Goal: Task Accomplishment & Management: Manage account settings

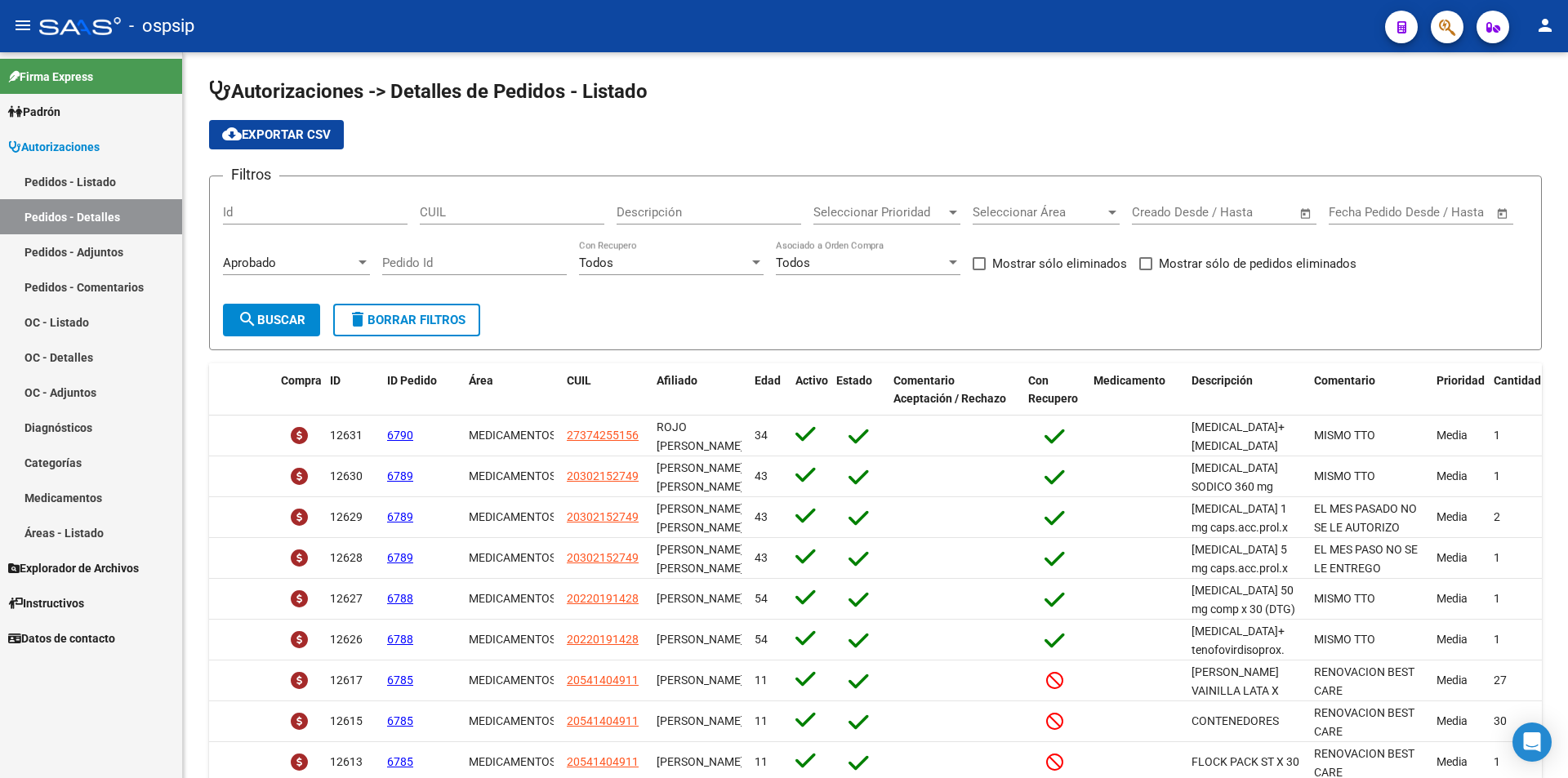
click at [80, 191] on link "Pedidos - Listado" at bounding box center [91, 181] width 182 height 35
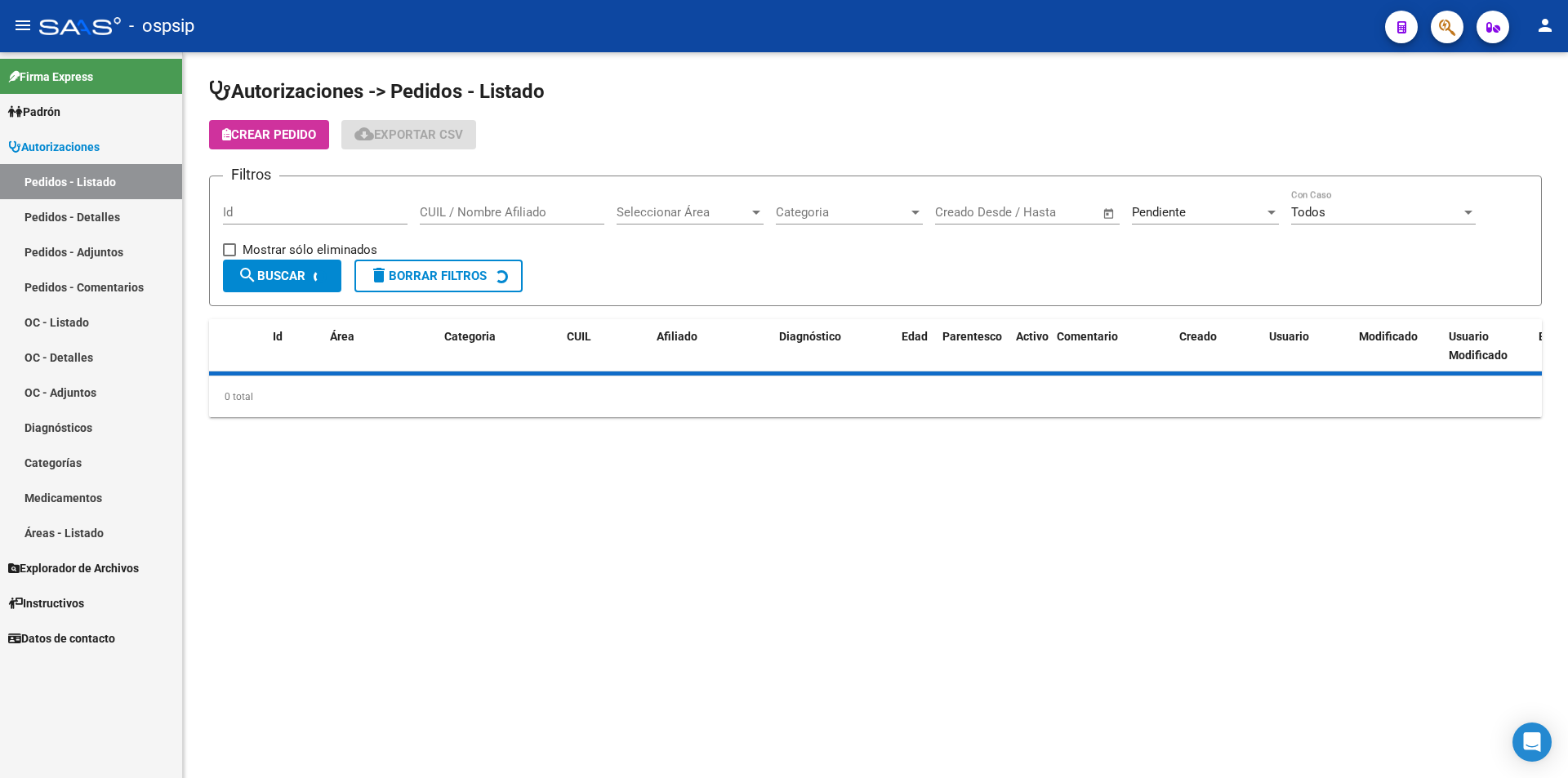
click at [1146, 206] on span "Pendiente" at bounding box center [1158, 211] width 54 height 14
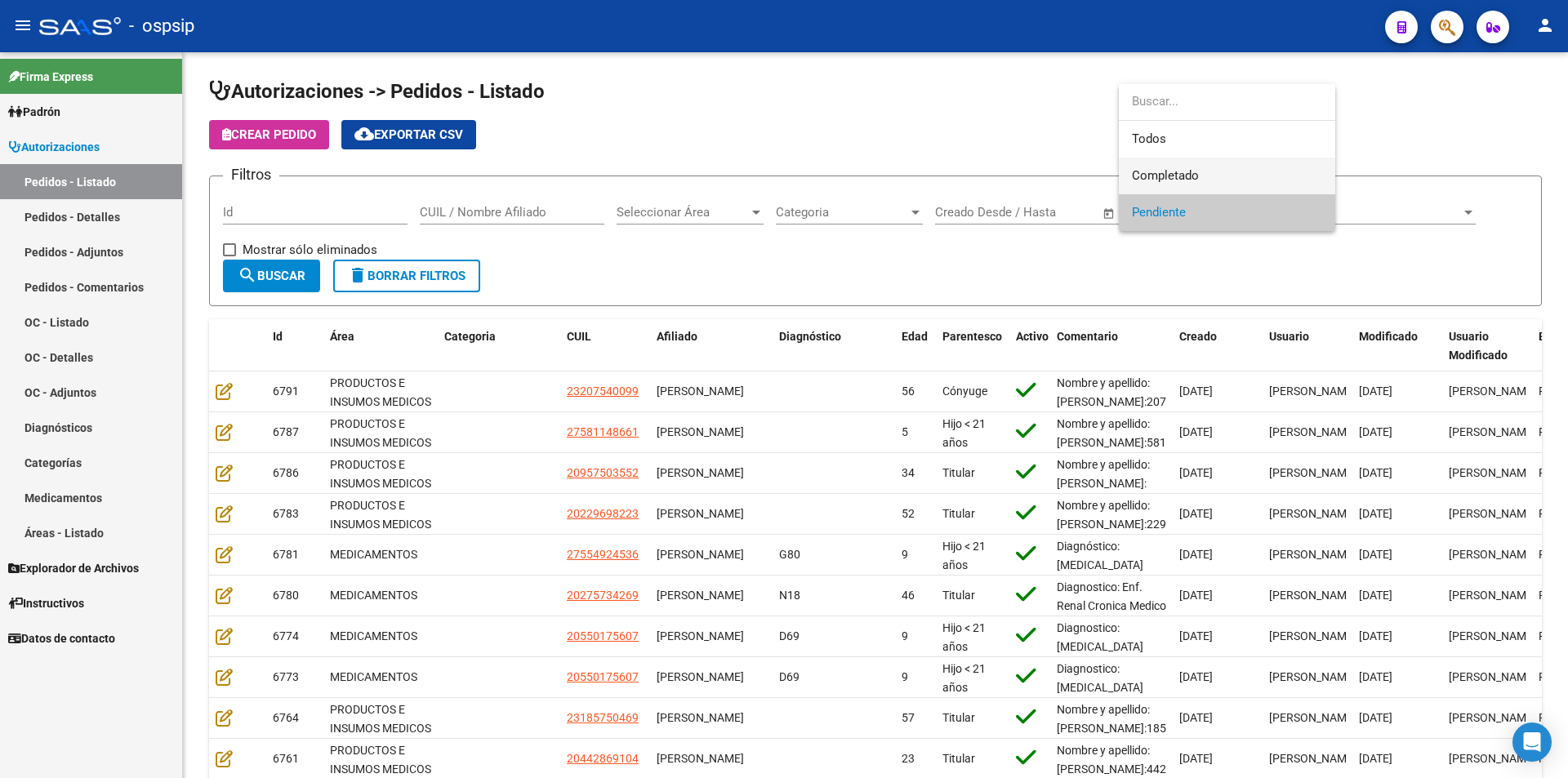
click at [1161, 168] on span "Completado" at bounding box center [1165, 175] width 67 height 14
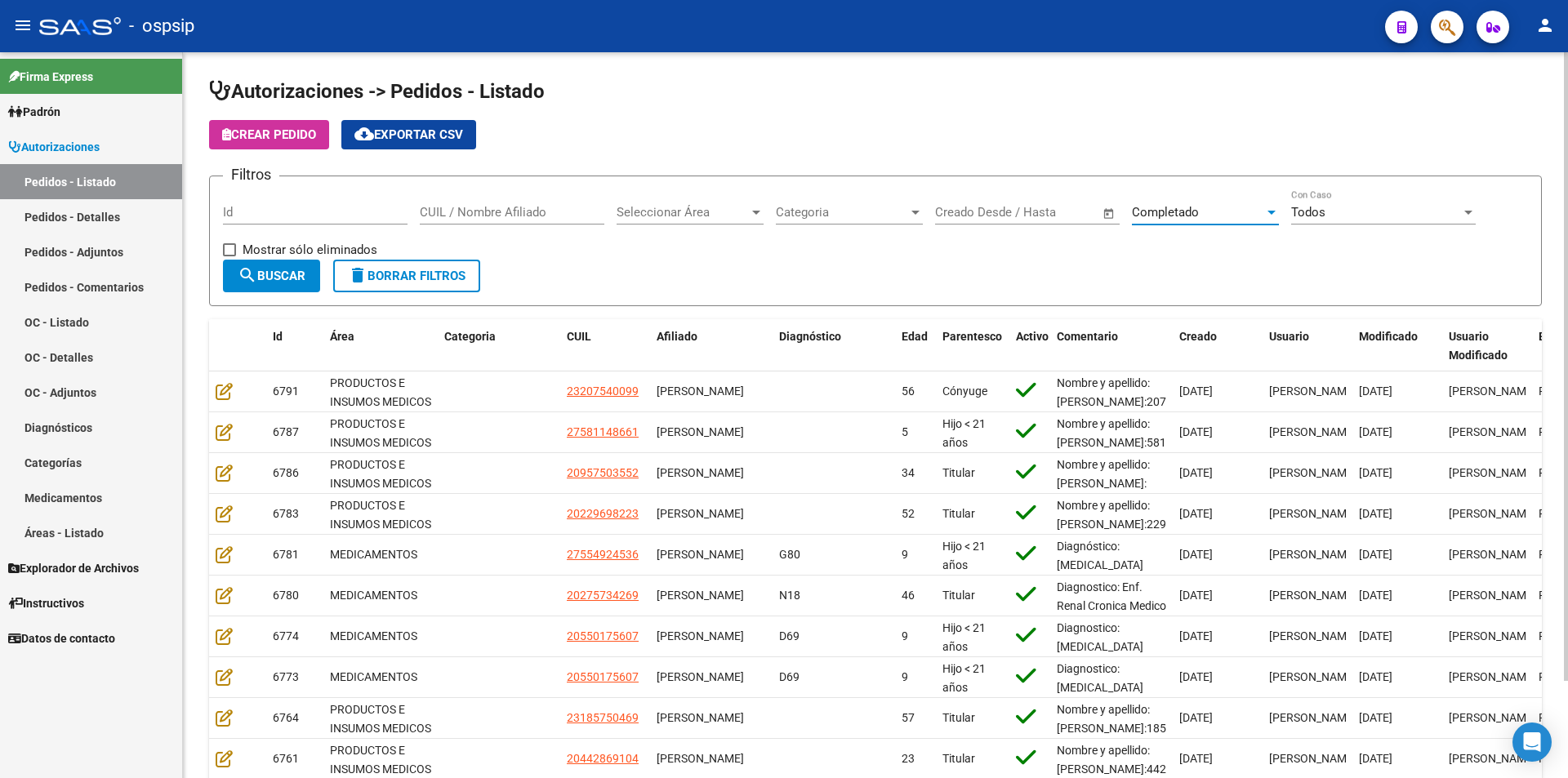
click at [297, 214] on input "Id" at bounding box center [315, 211] width 185 height 14
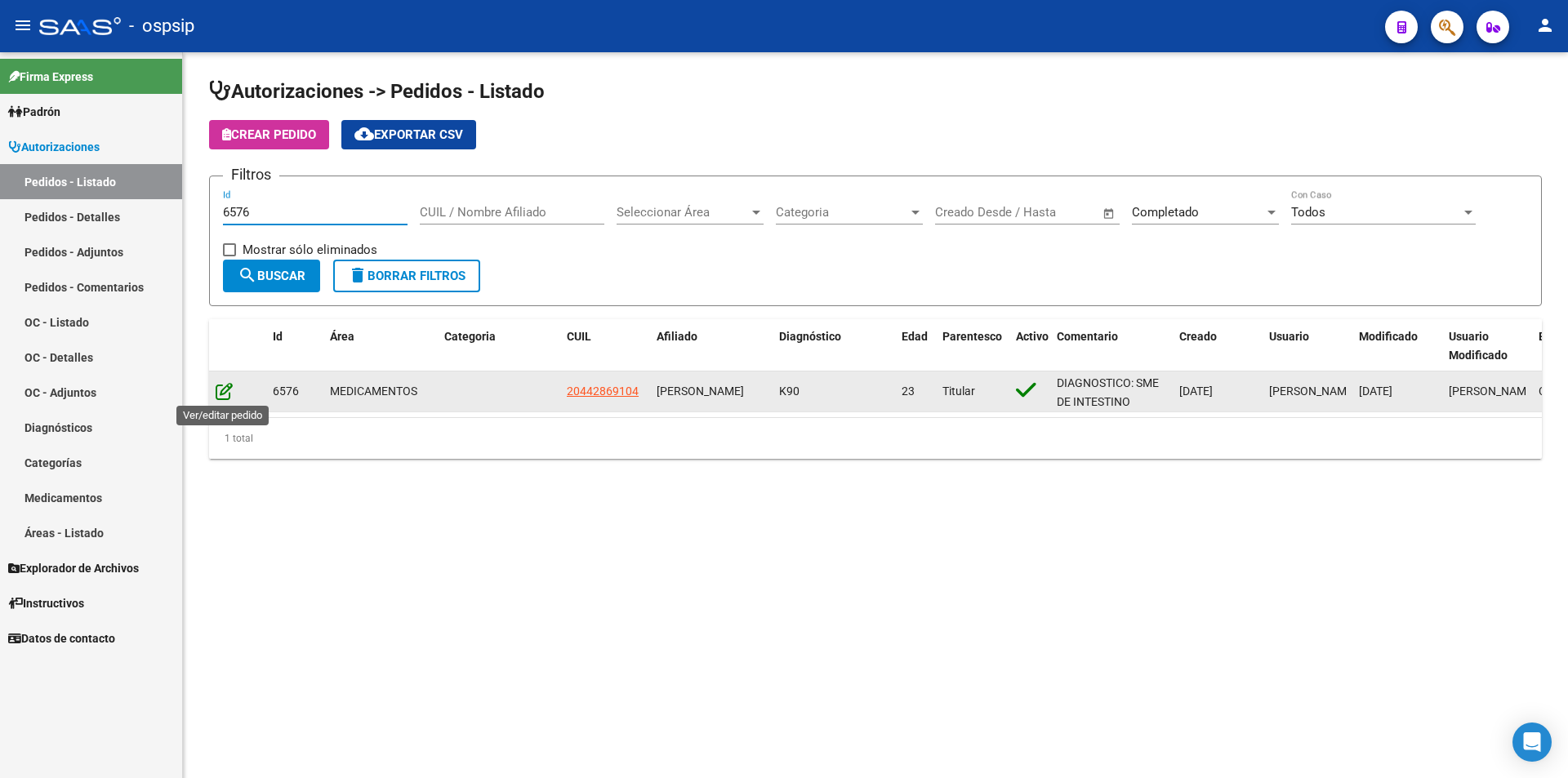
click at [222, 393] on icon at bounding box center [224, 390] width 17 height 18
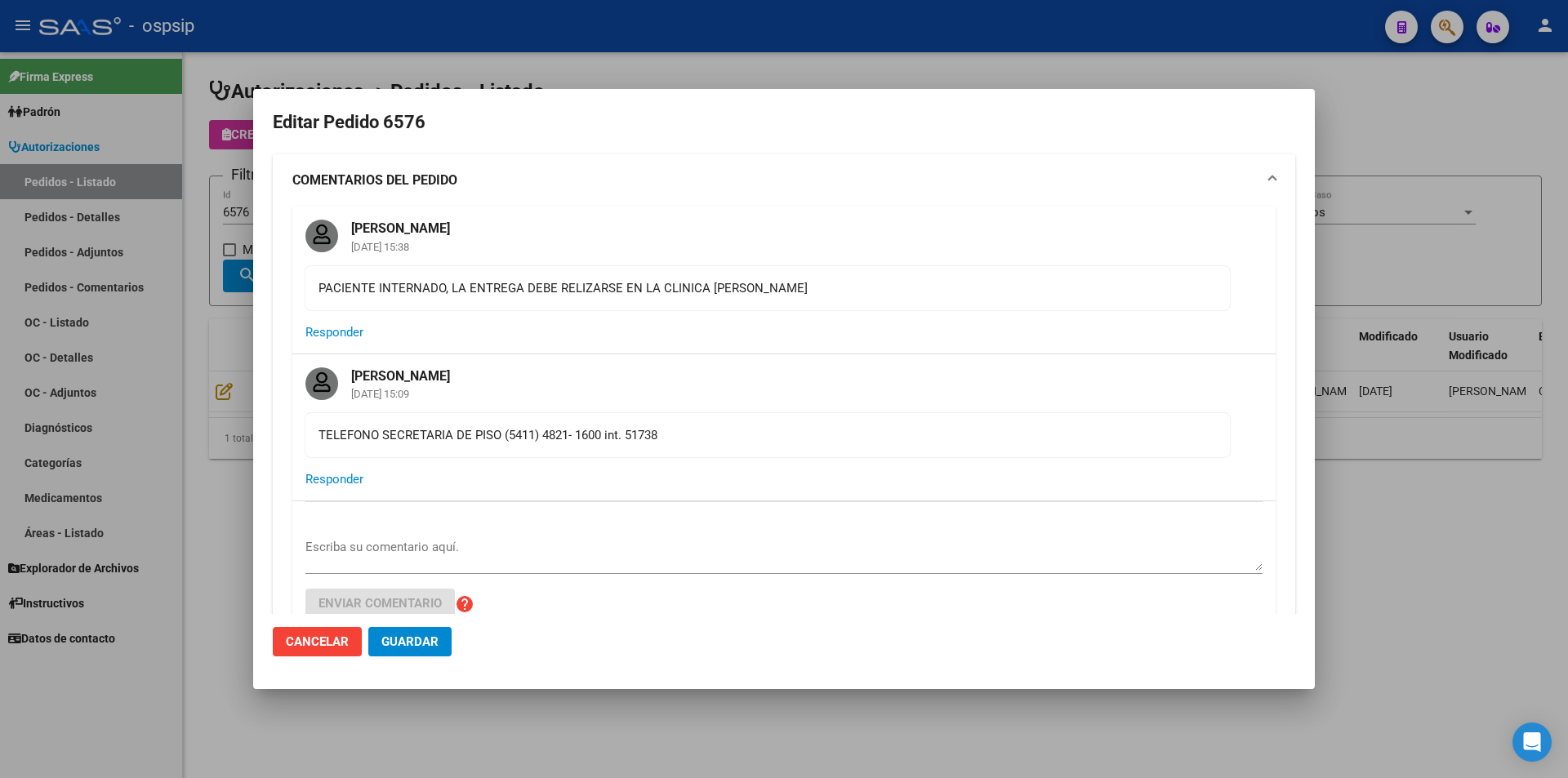
drag, startPoint x: 181, startPoint y: 229, endPoint x: 223, endPoint y: 212, distance: 45.3
click at [197, 216] on div at bounding box center [784, 389] width 1568 height 778
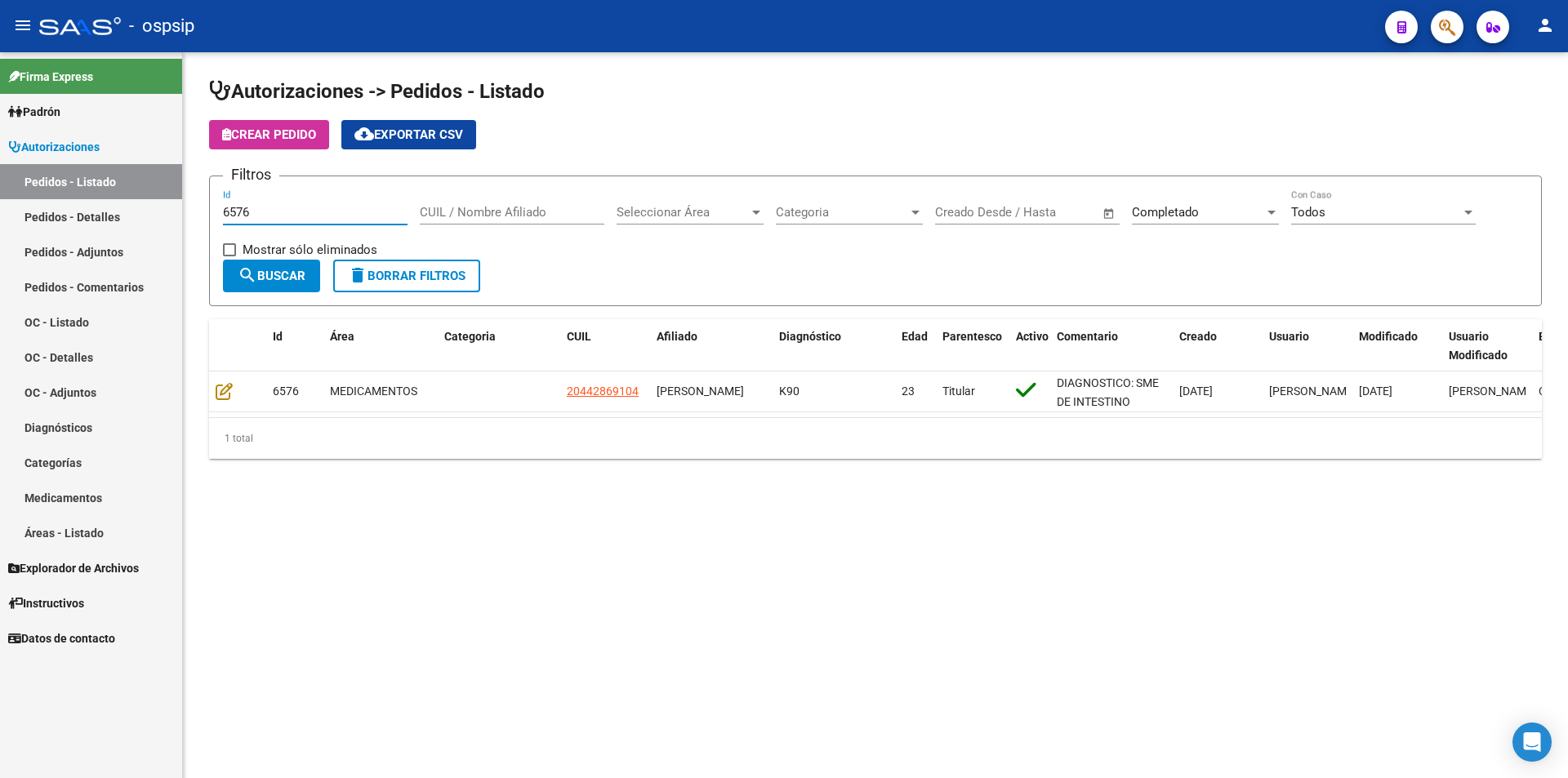
drag, startPoint x: 264, startPoint y: 211, endPoint x: 138, endPoint y: 221, distance: 126.4
click at [138, 221] on mat-sidenav-container "Firma Express Padrón Afiliados Empadronados Movimientos de Afiliados Padrón Ági…" at bounding box center [784, 415] width 1568 height 725
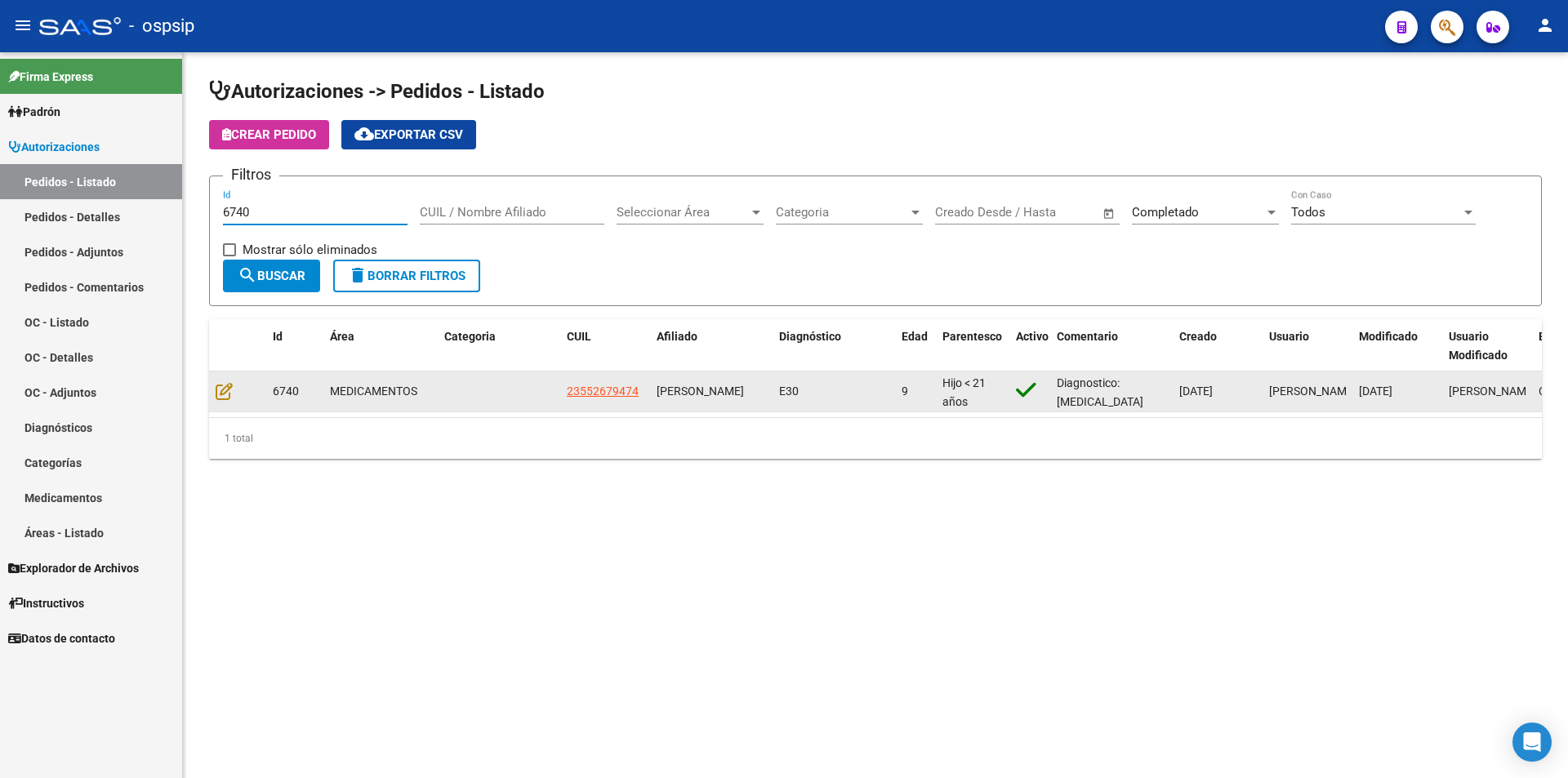
click at [235, 391] on div at bounding box center [237, 391] width 44 height 19
click at [231, 391] on icon at bounding box center [224, 390] width 17 height 18
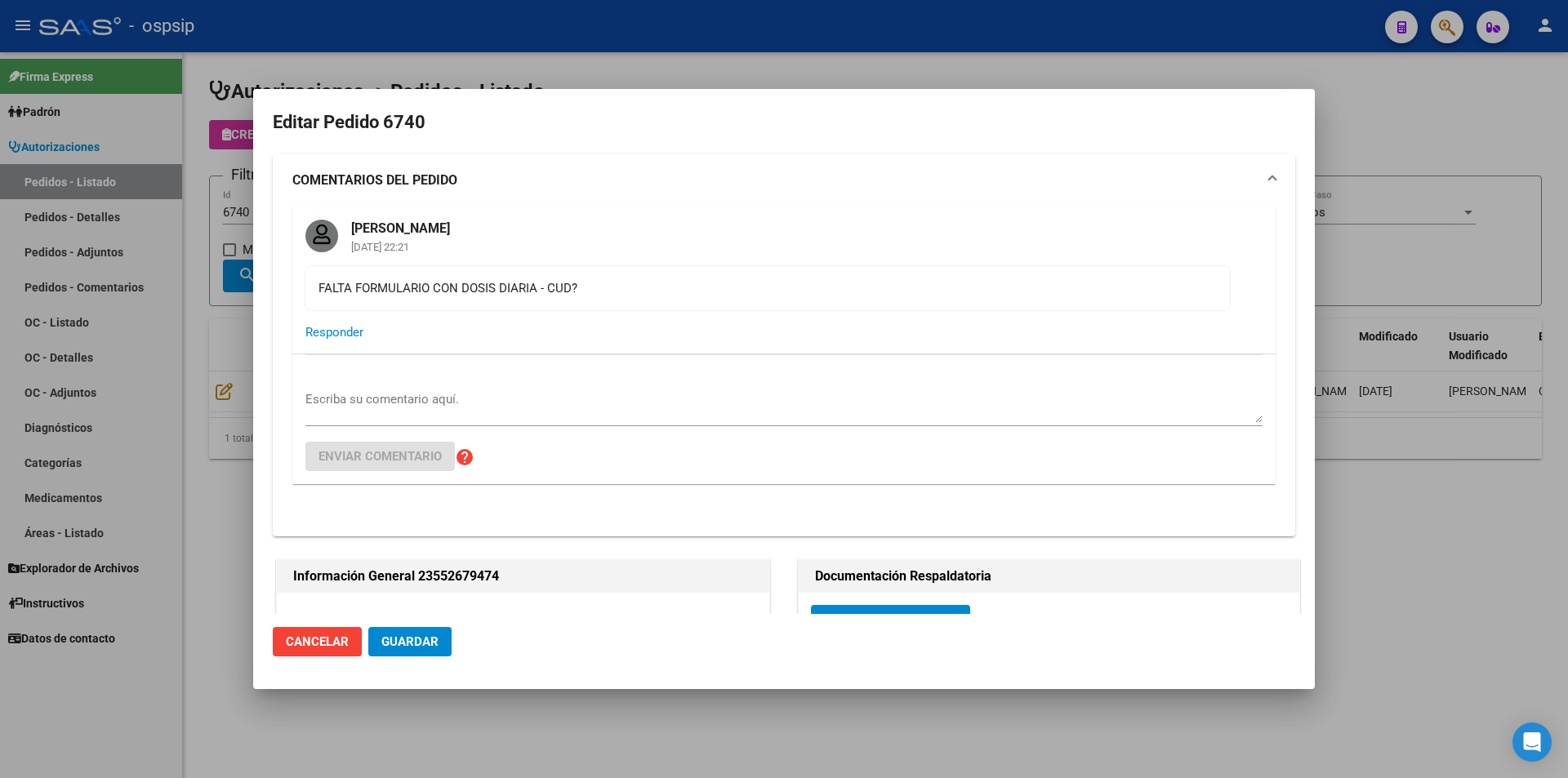
click at [216, 469] on div at bounding box center [784, 389] width 1568 height 778
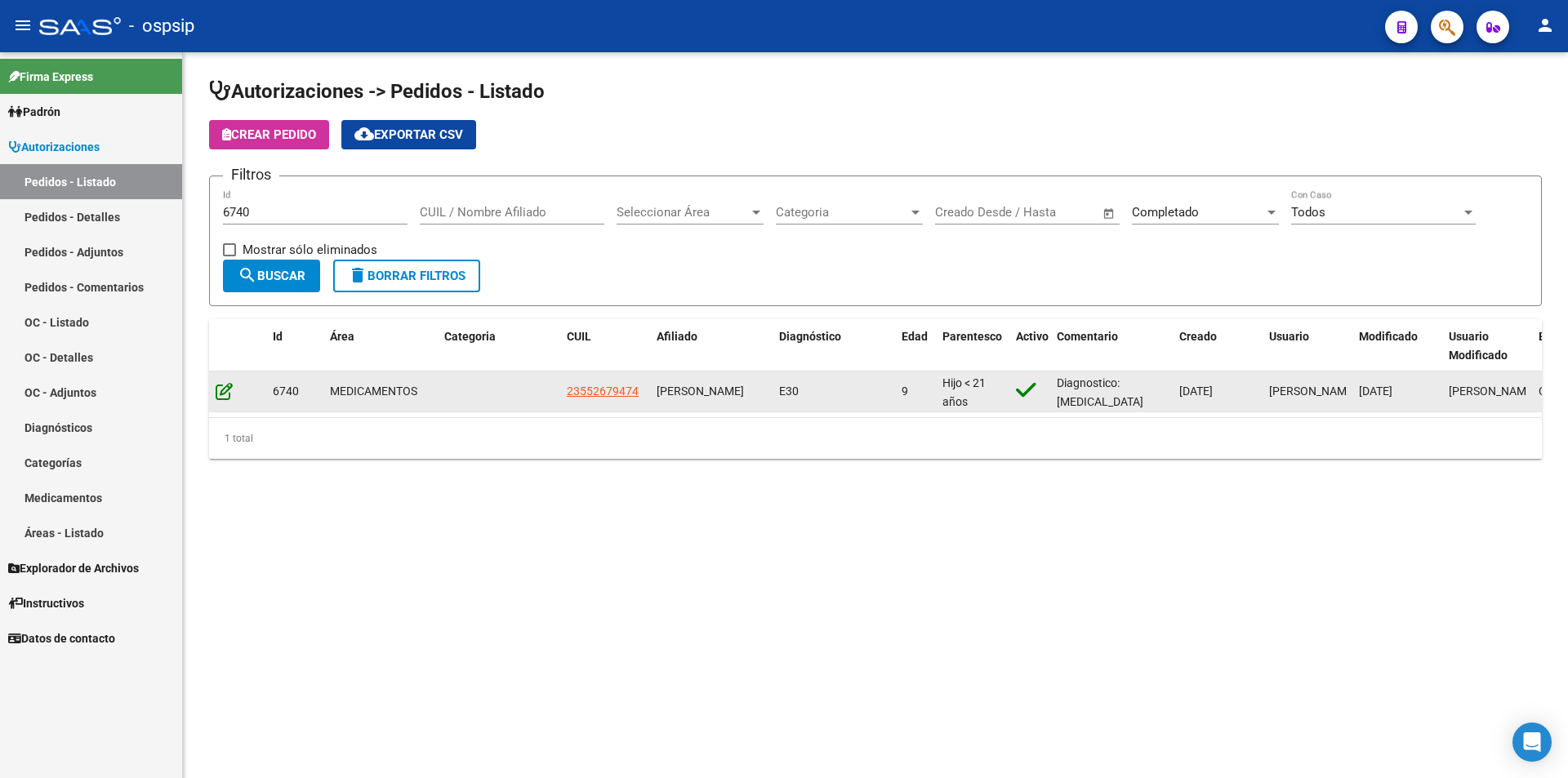
click at [215, 391] on datatable-body-cell at bounding box center [237, 391] width 57 height 40
click at [221, 387] on icon at bounding box center [224, 390] width 17 height 18
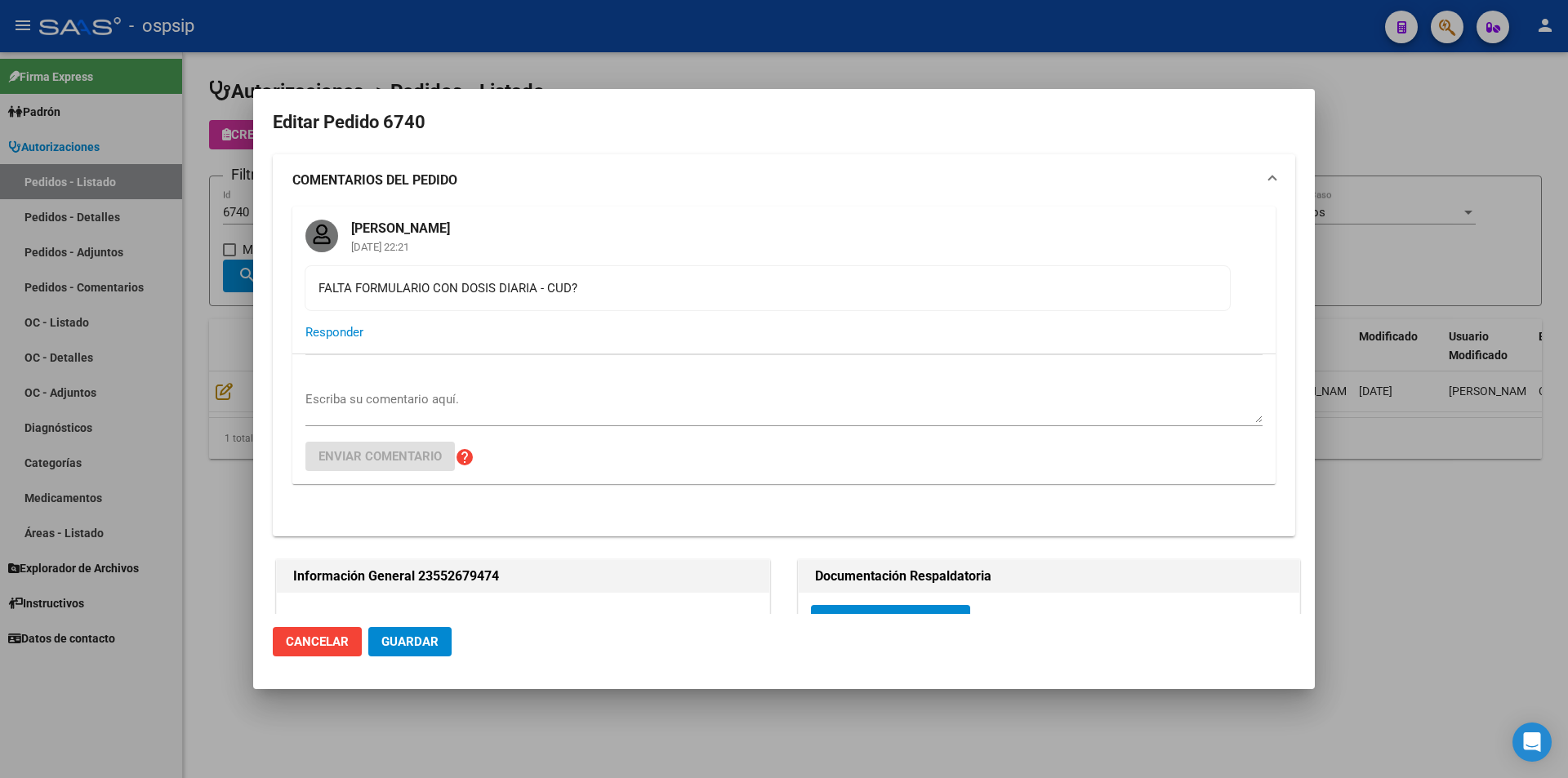
click at [222, 254] on div at bounding box center [784, 389] width 1568 height 778
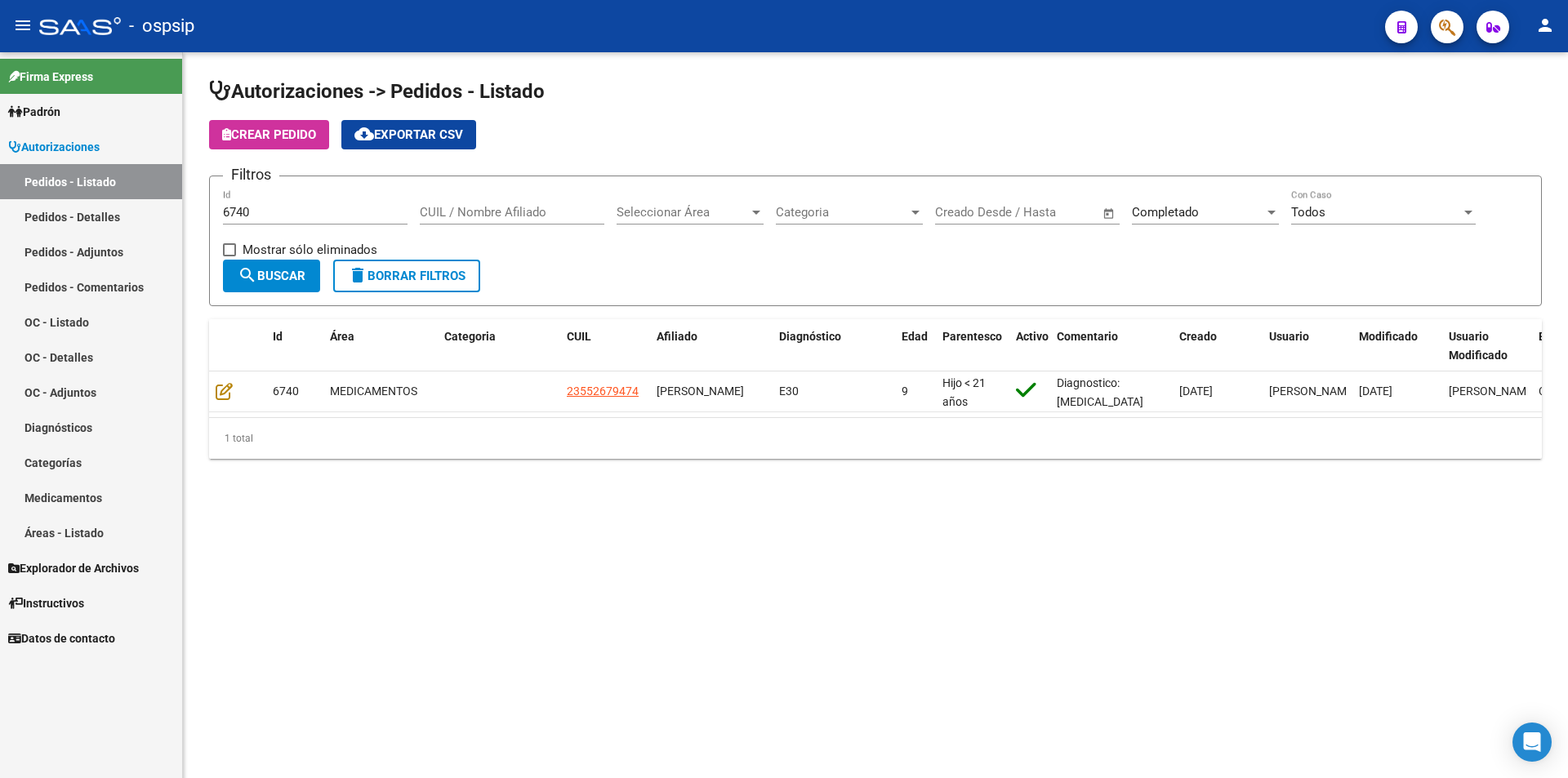
click at [264, 212] on input "6740" at bounding box center [315, 211] width 185 height 14
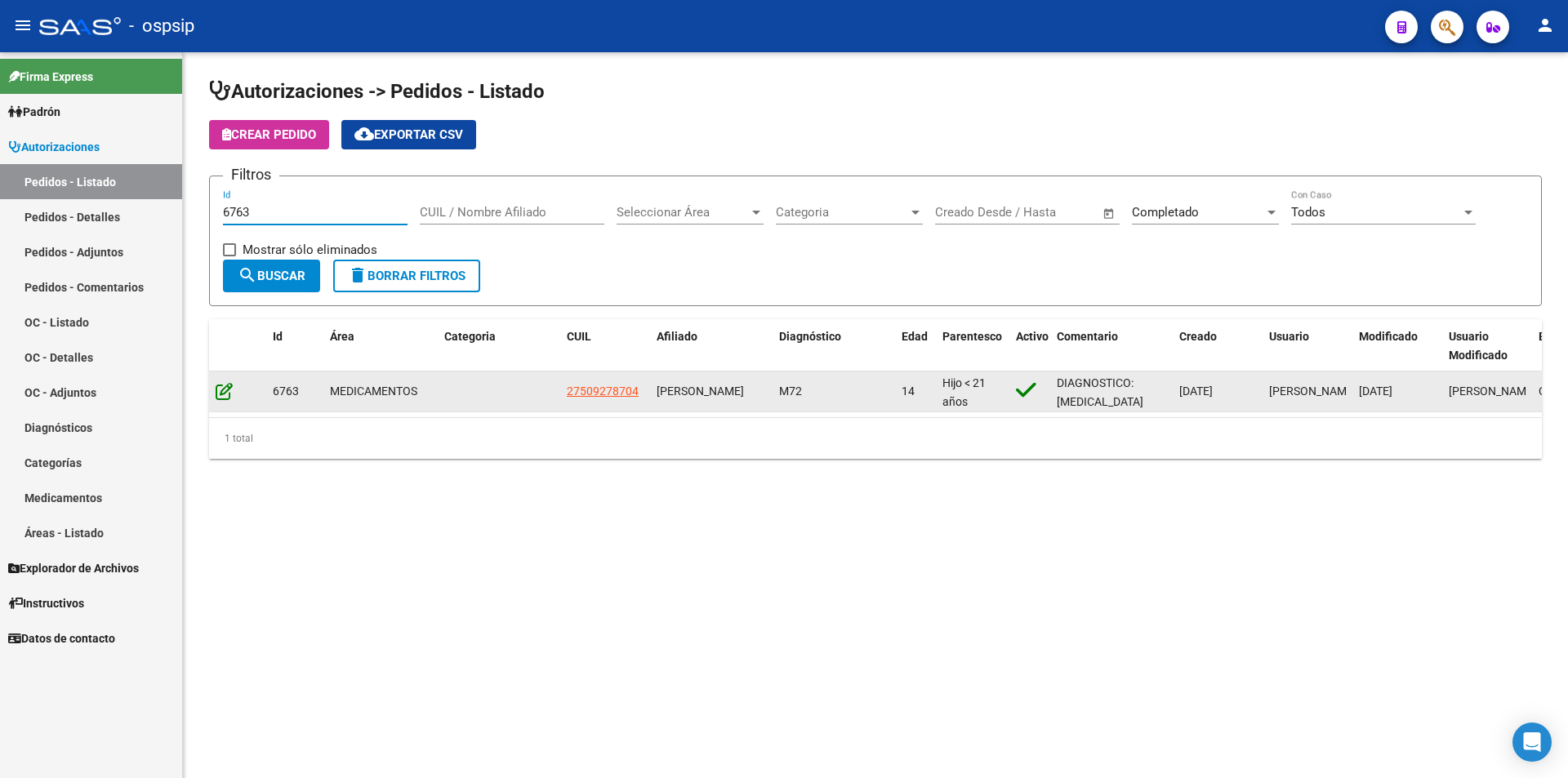
click at [219, 394] on icon at bounding box center [224, 390] width 17 height 18
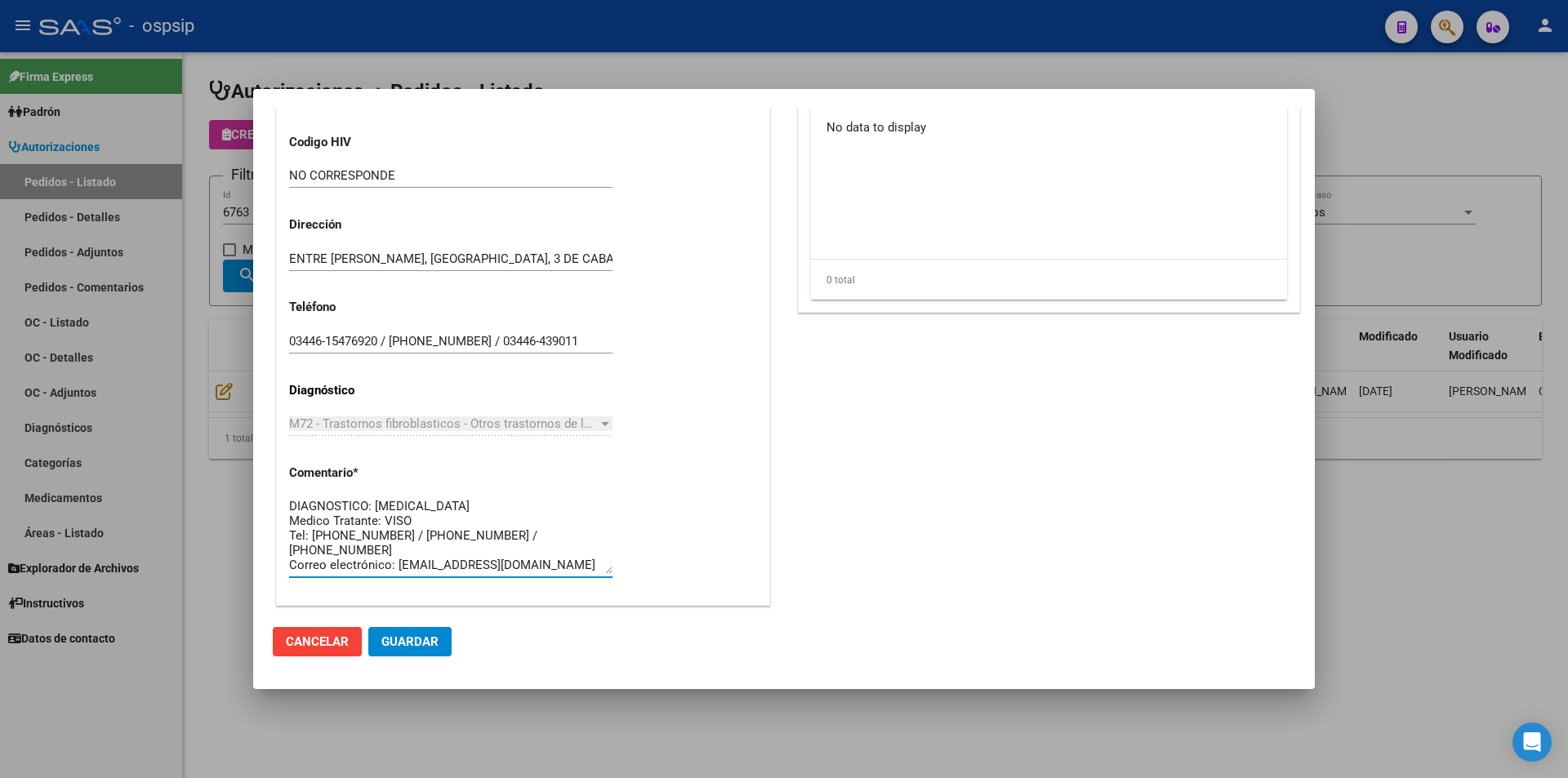
drag, startPoint x: 551, startPoint y: 550, endPoint x: 160, endPoint y: 461, distance: 401.0
click at [160, 461] on div "Editar Pedido 6763 COMENTARIOS DEL PEDIDO [PERSON_NAME] Cagliari [DATE] 22:46 A…" at bounding box center [784, 389] width 1568 height 778
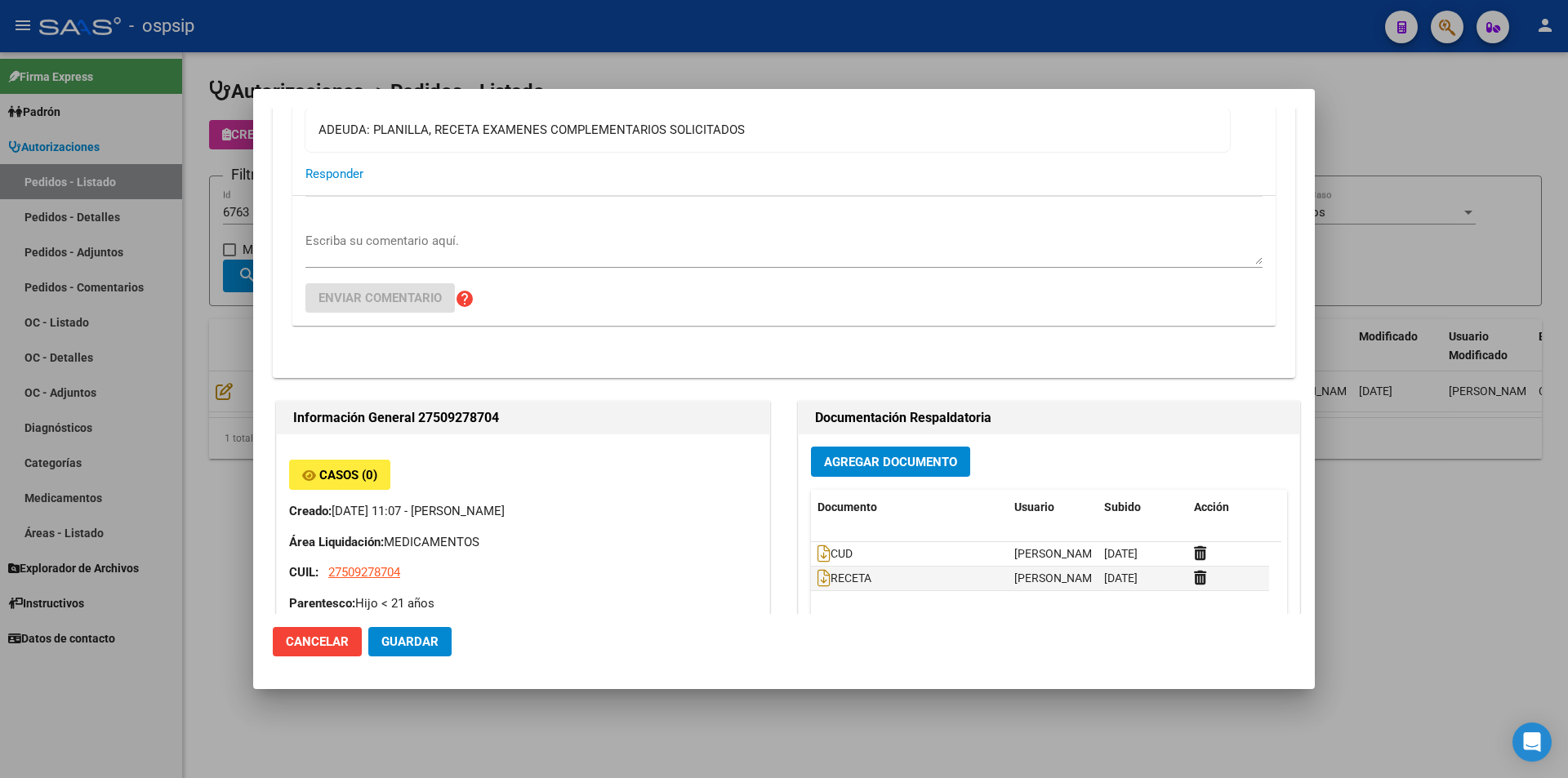
scroll to position [245, 0]
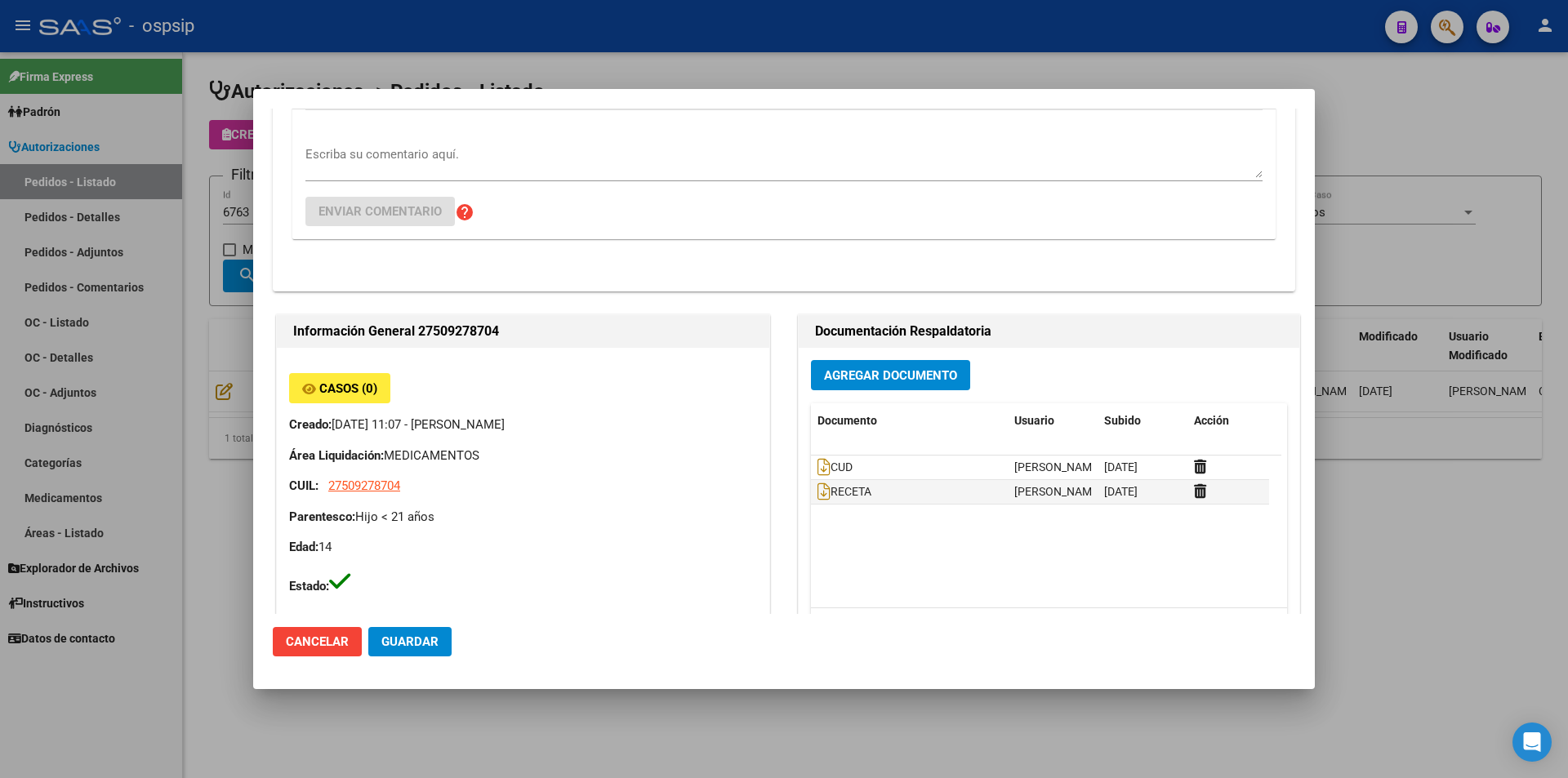
click at [256, 373] on mat-dialog-content "Editar Pedido 6763 COMENTARIOS DEL PEDIDO [PERSON_NAME] Cagliari [DATE] 22:46 A…" at bounding box center [783, 361] width 1062 height 505
click at [226, 347] on div at bounding box center [784, 389] width 1568 height 778
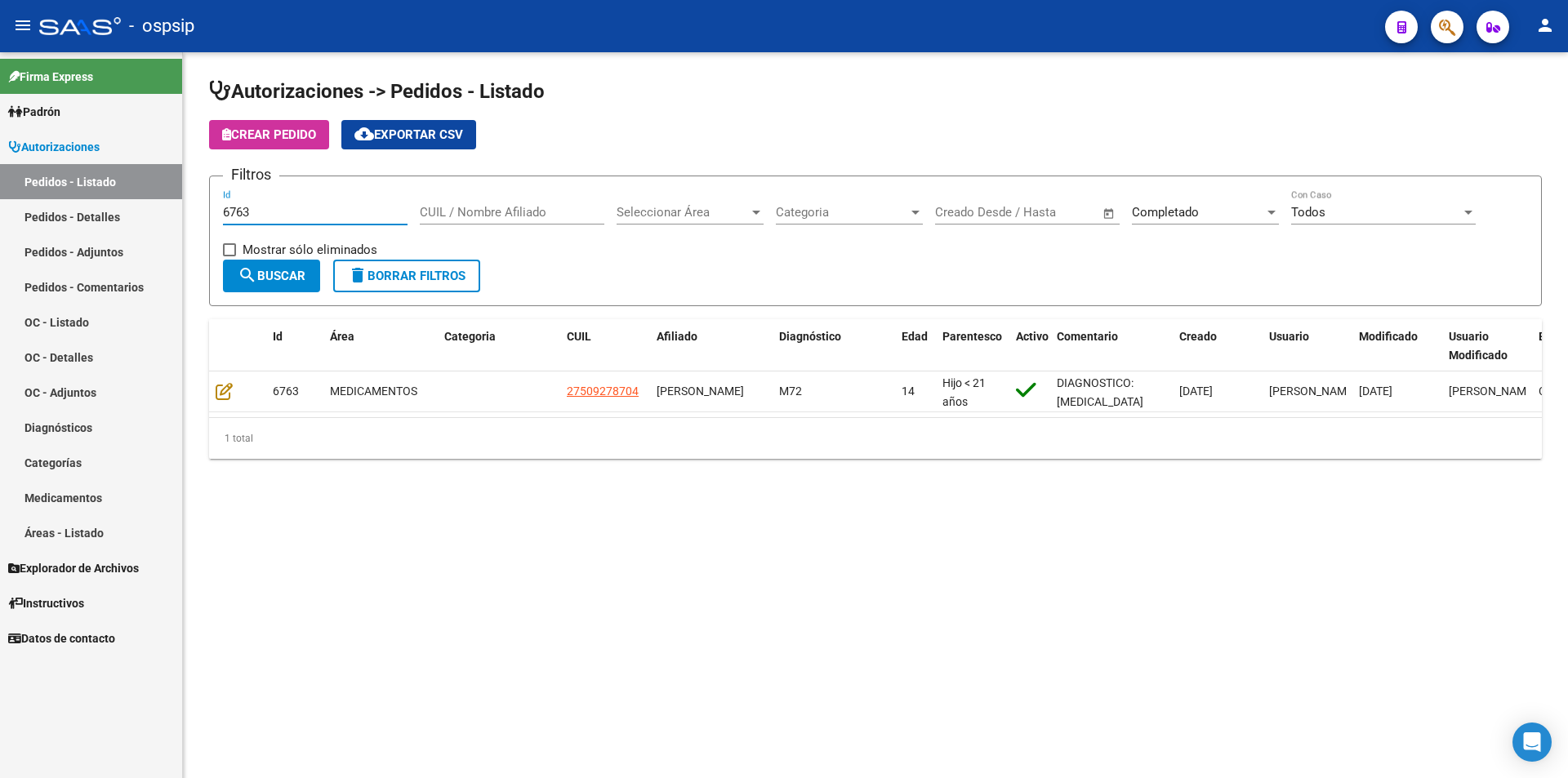
drag, startPoint x: 267, startPoint y: 212, endPoint x: 149, endPoint y: 213, distance: 118.0
click at [149, 213] on mat-sidenav-container "Firma Express Padrón Afiliados Empadronados Movimientos de Afiliados Padrón Ági…" at bounding box center [784, 415] width 1568 height 725
click at [238, 213] on input "6766" at bounding box center [315, 211] width 185 height 14
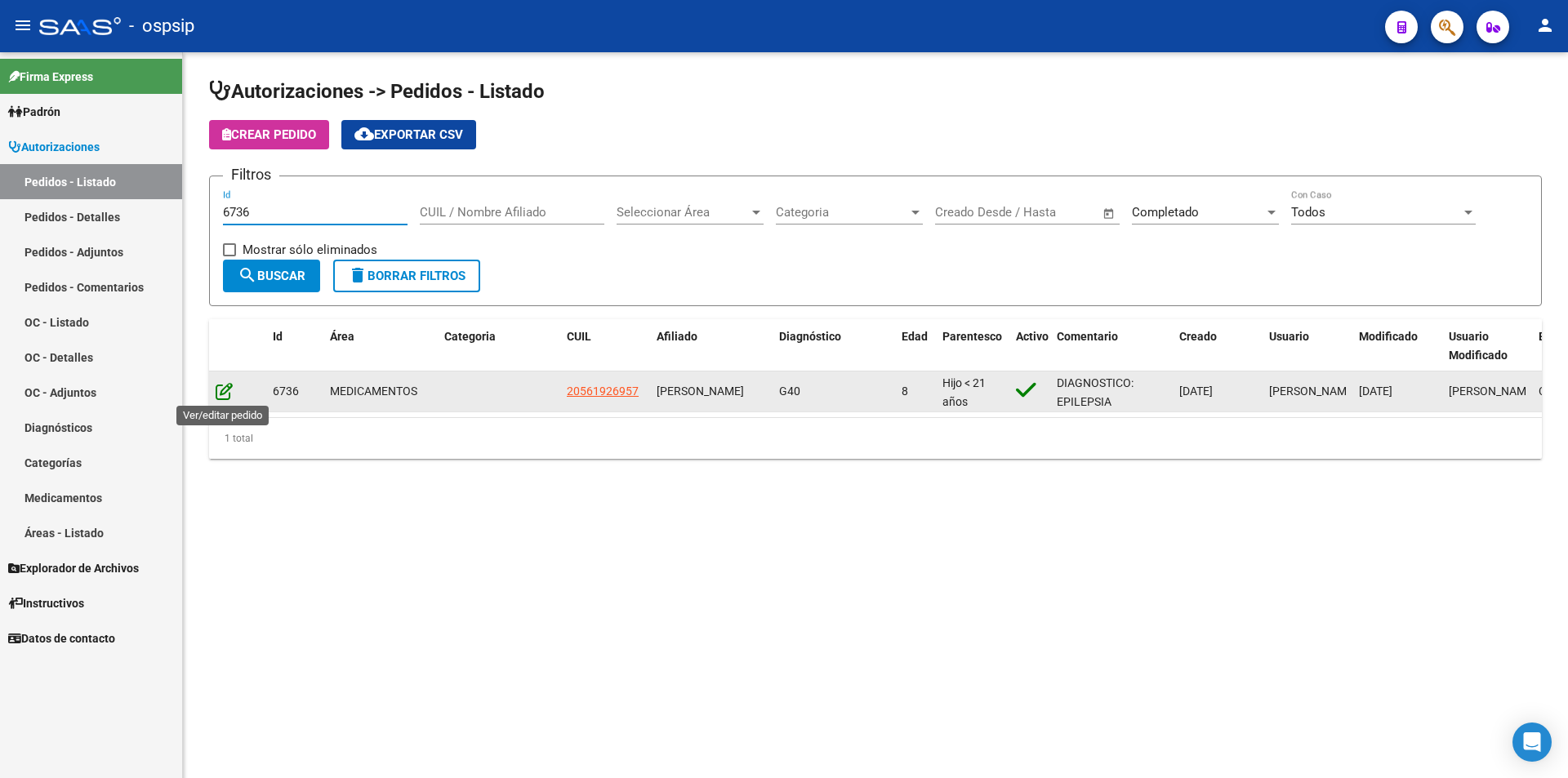
type input "6736"
click at [226, 386] on icon at bounding box center [224, 390] width 17 height 18
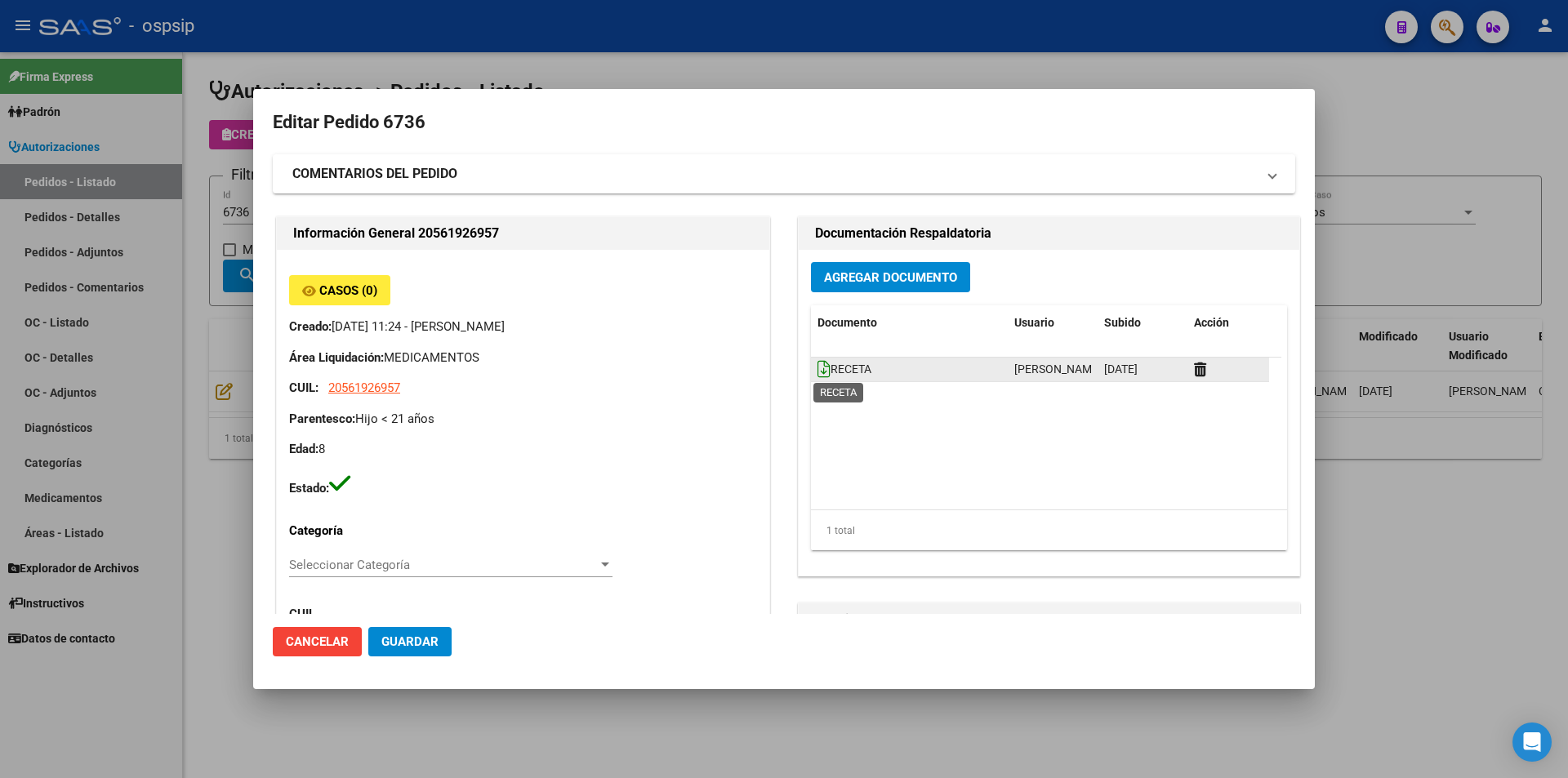
click at [818, 374] on icon at bounding box center [824, 368] width 13 height 18
click at [864, 280] on span "Agregar Documento" at bounding box center [890, 277] width 133 height 14
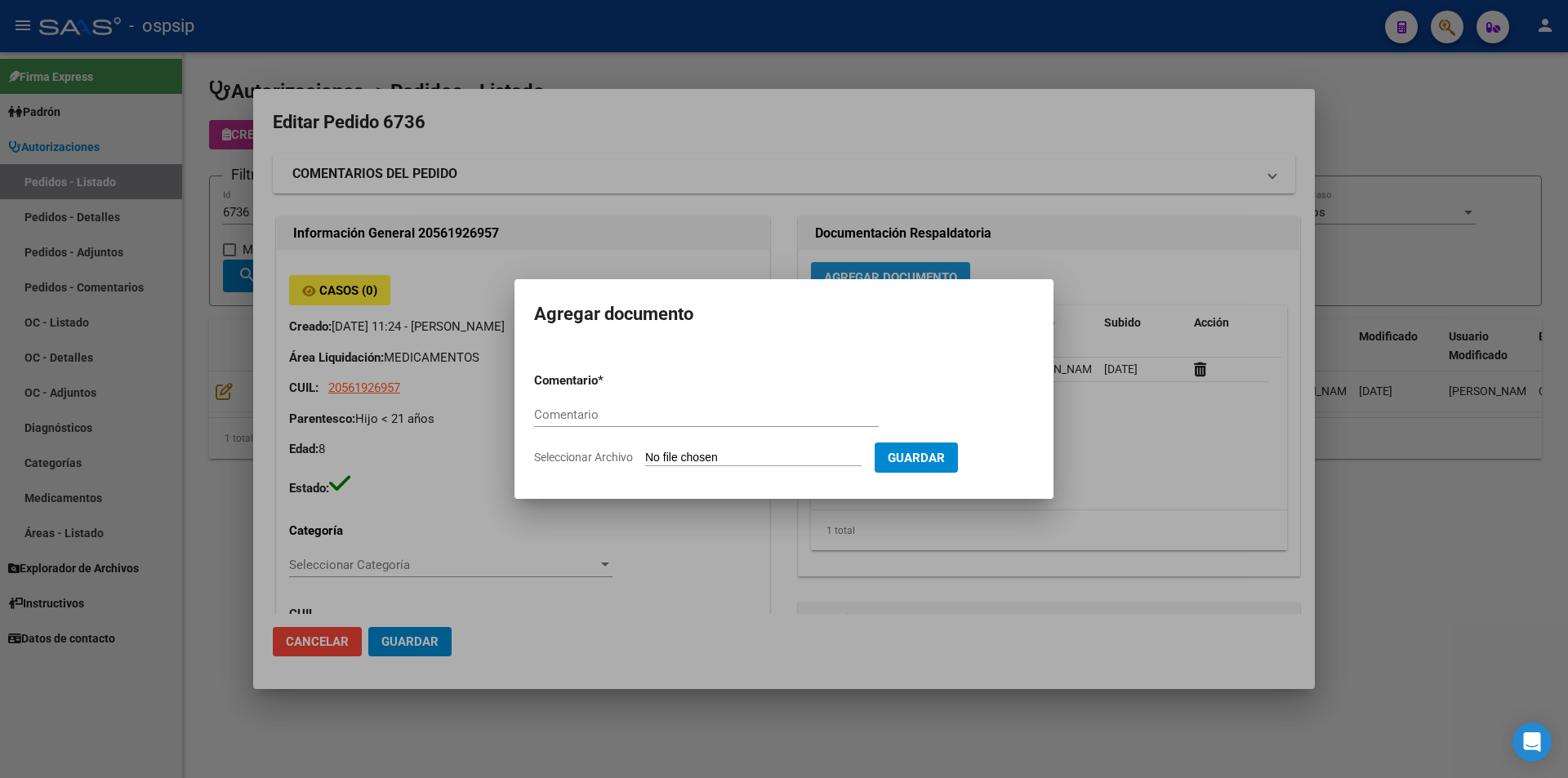
paste input "SOLICITUD DE COTIZACIÓN N° 6736 - MESA CHUMILLO"
drag, startPoint x: 683, startPoint y: 415, endPoint x: 1032, endPoint y: 441, distance: 350.0
click at [1035, 440] on mat-dialog-content "Comentario * SOLICITUD DE COTIZACIÓN N° 6736 - MESA CHUMILLO Comentario Selecci…" at bounding box center [783, 412] width 539 height 132
type input "SOLICITUD DE COTIZACIÓN"
click at [713, 464] on input "Seleccionar Archivo" at bounding box center [753, 458] width 216 height 15
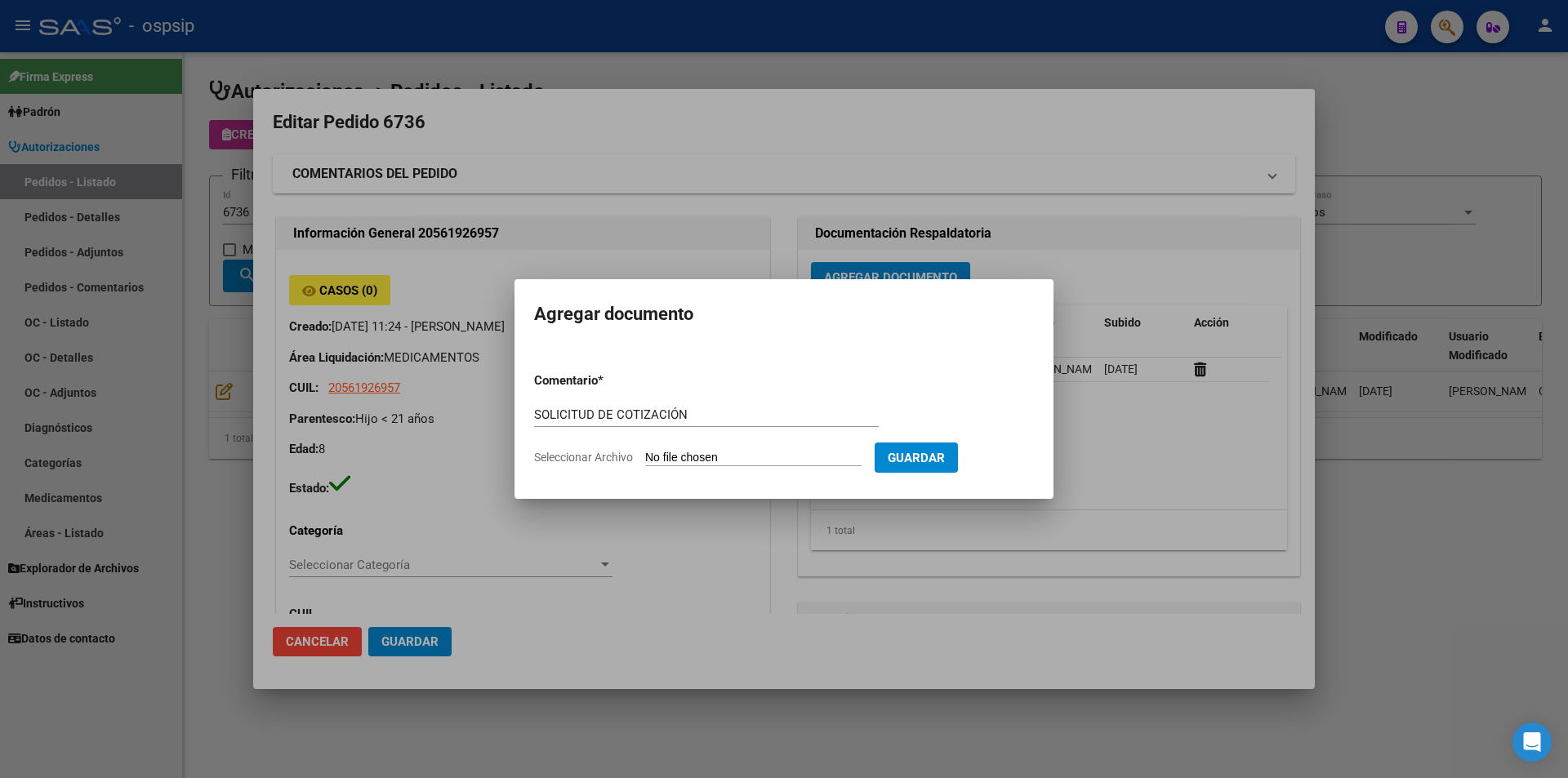
type input "C:\fakepath\SOLICITUD DE COTIZACIÓN N° 6736 - MESA CHUMILLO.pdf"
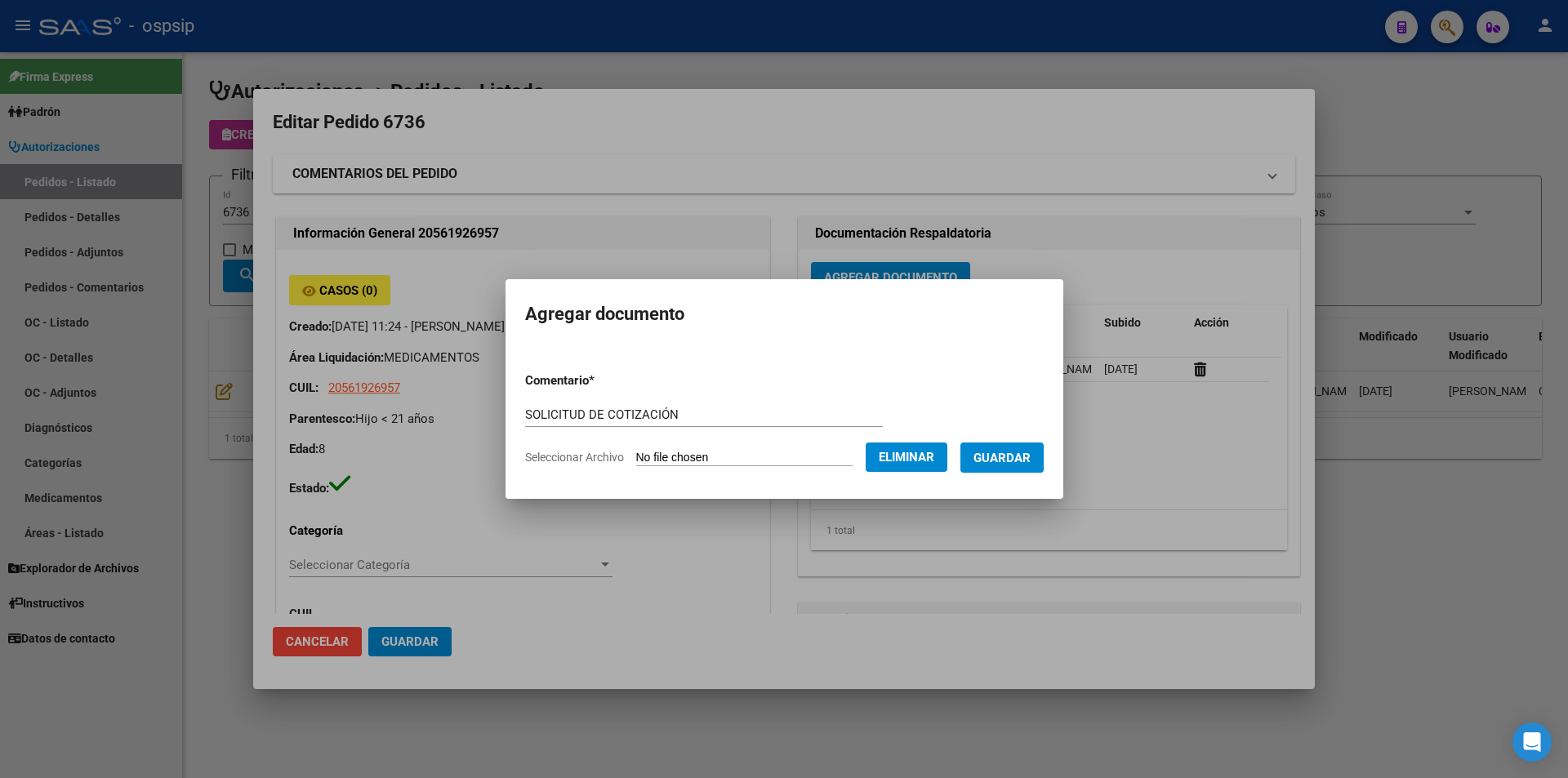
click at [1019, 459] on span "Guardar" at bounding box center [1002, 457] width 57 height 14
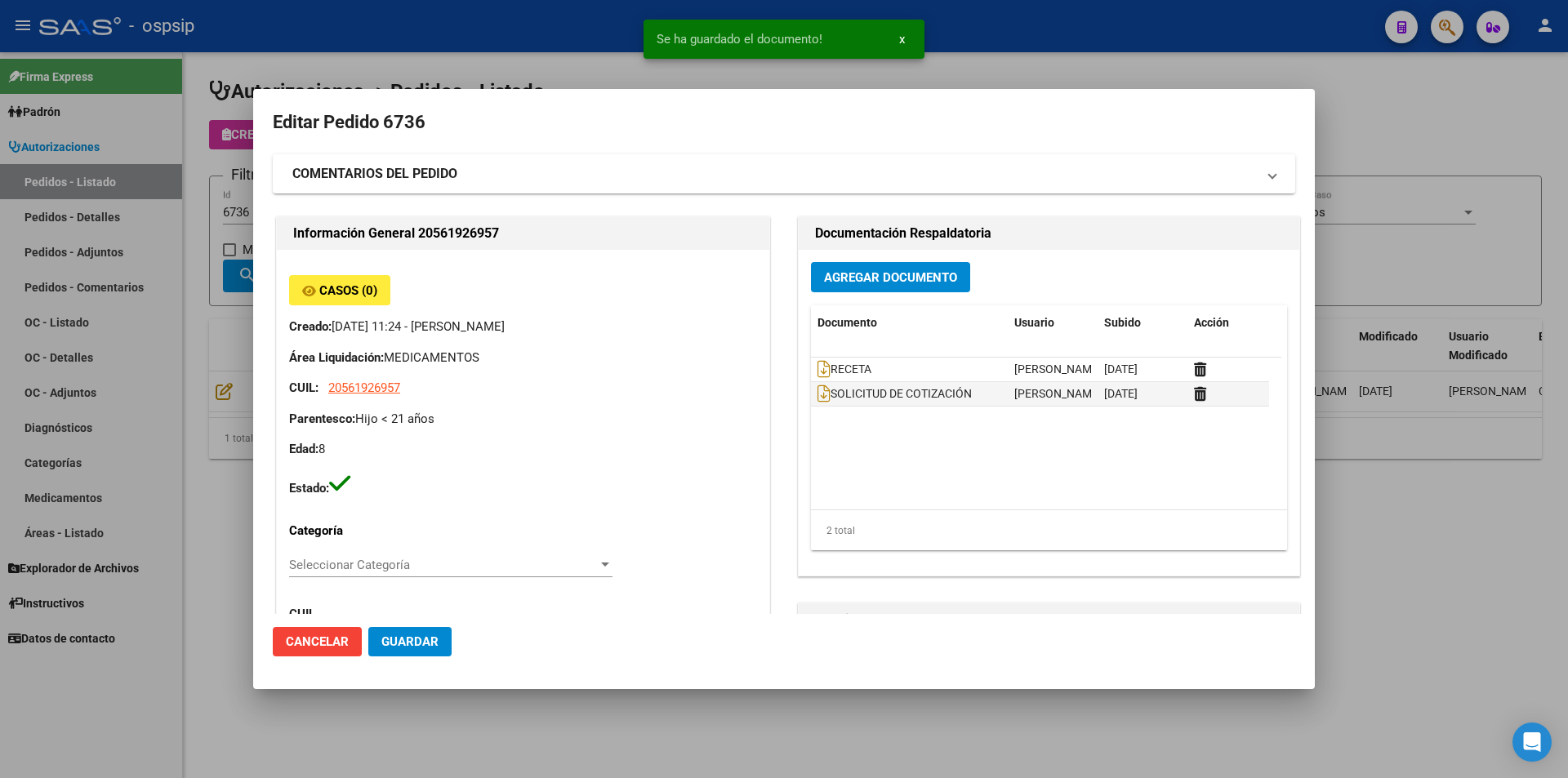
click at [221, 306] on div at bounding box center [784, 389] width 1568 height 778
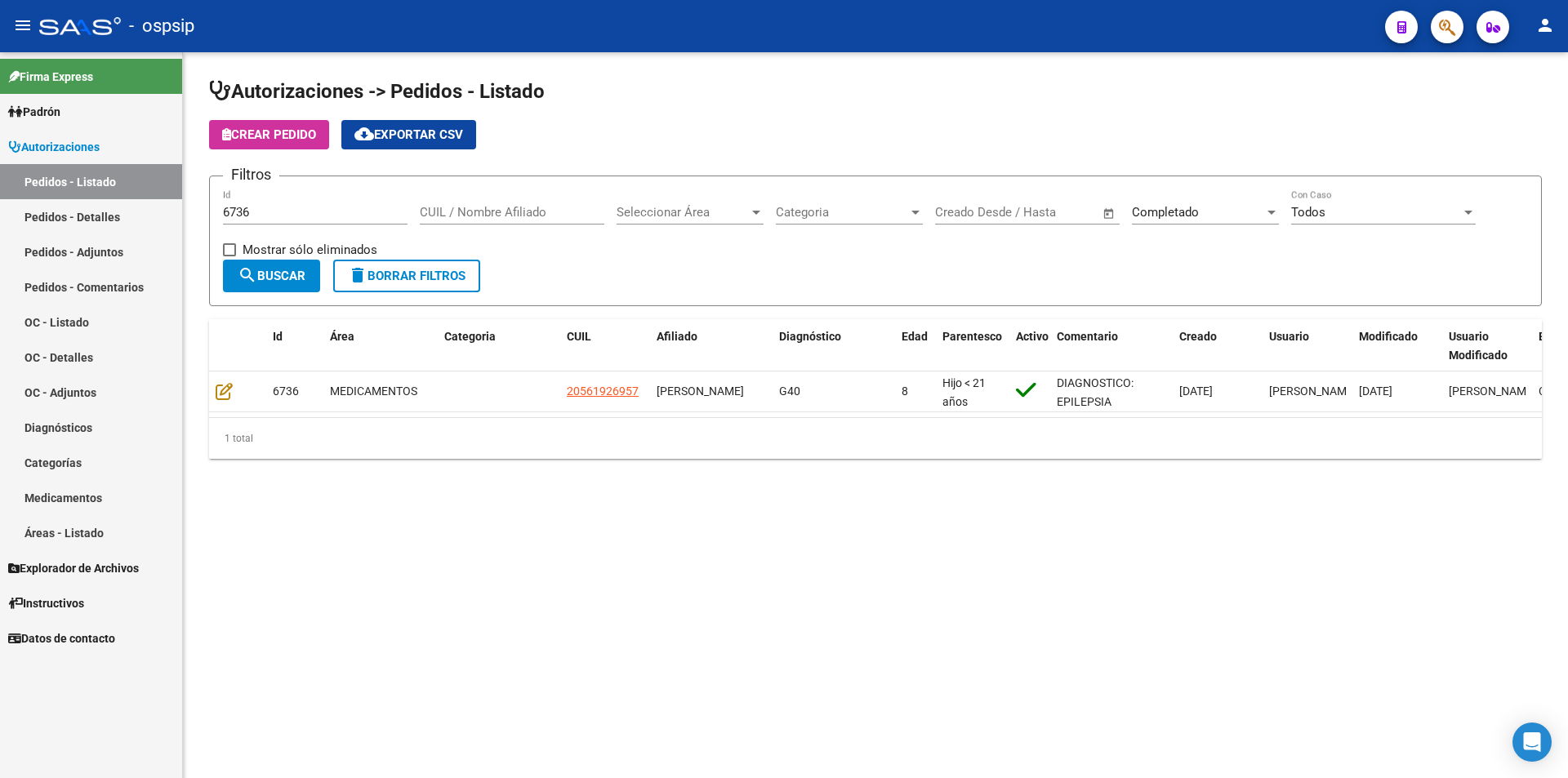
drag, startPoint x: 282, startPoint y: 220, endPoint x: 193, endPoint y: 213, distance: 89.3
click at [193, 213] on div "Autorizaciones -> Pedidos - Listado Crear Pedido cloud_download Exportar CSV Fi…" at bounding box center [875, 281] width 1385 height 458
click at [289, 213] on input "6736" at bounding box center [315, 211] width 185 height 14
click at [301, 205] on input "6736" at bounding box center [315, 211] width 185 height 14
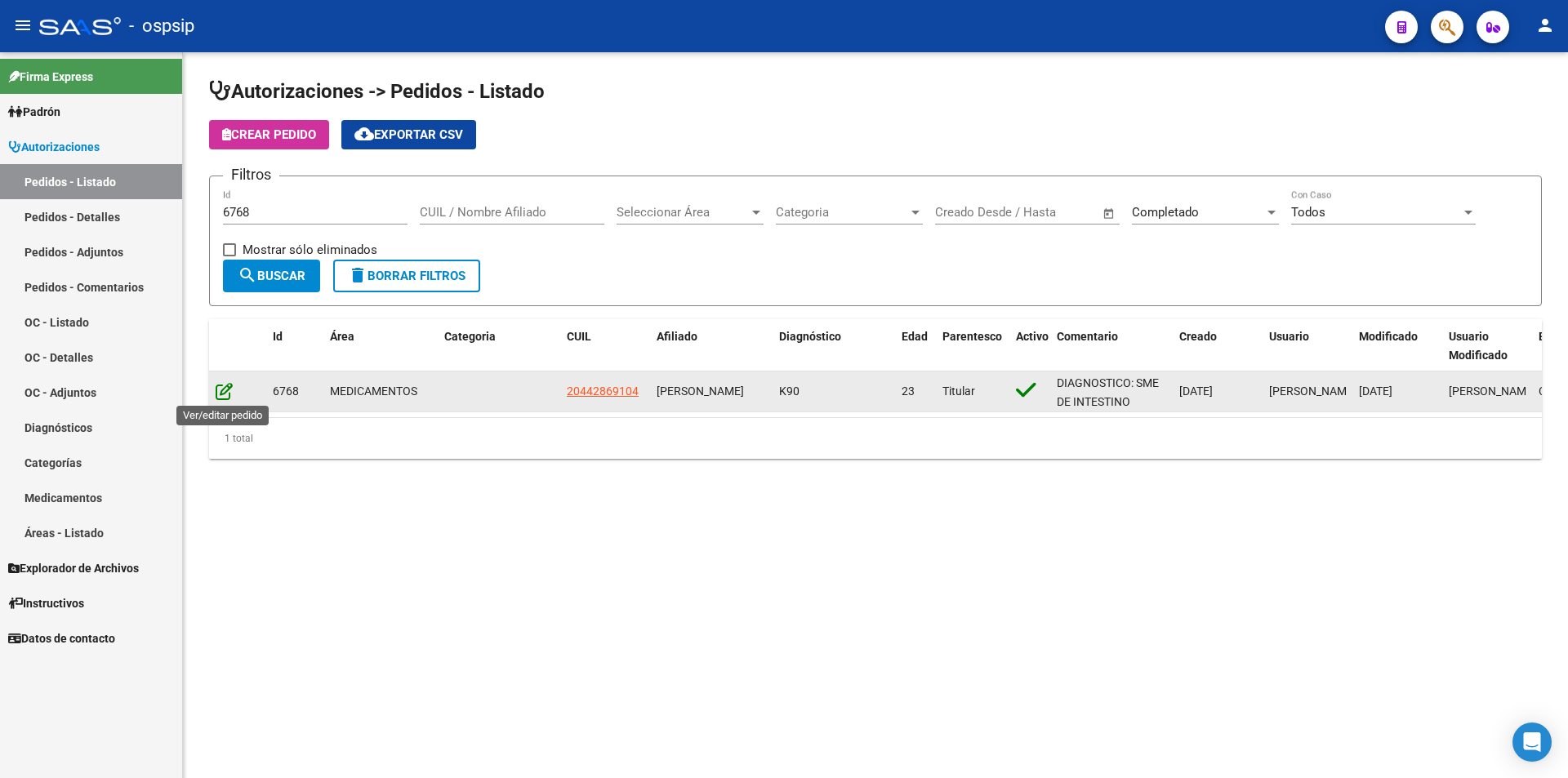
click at [228, 386] on icon at bounding box center [224, 390] width 17 height 18
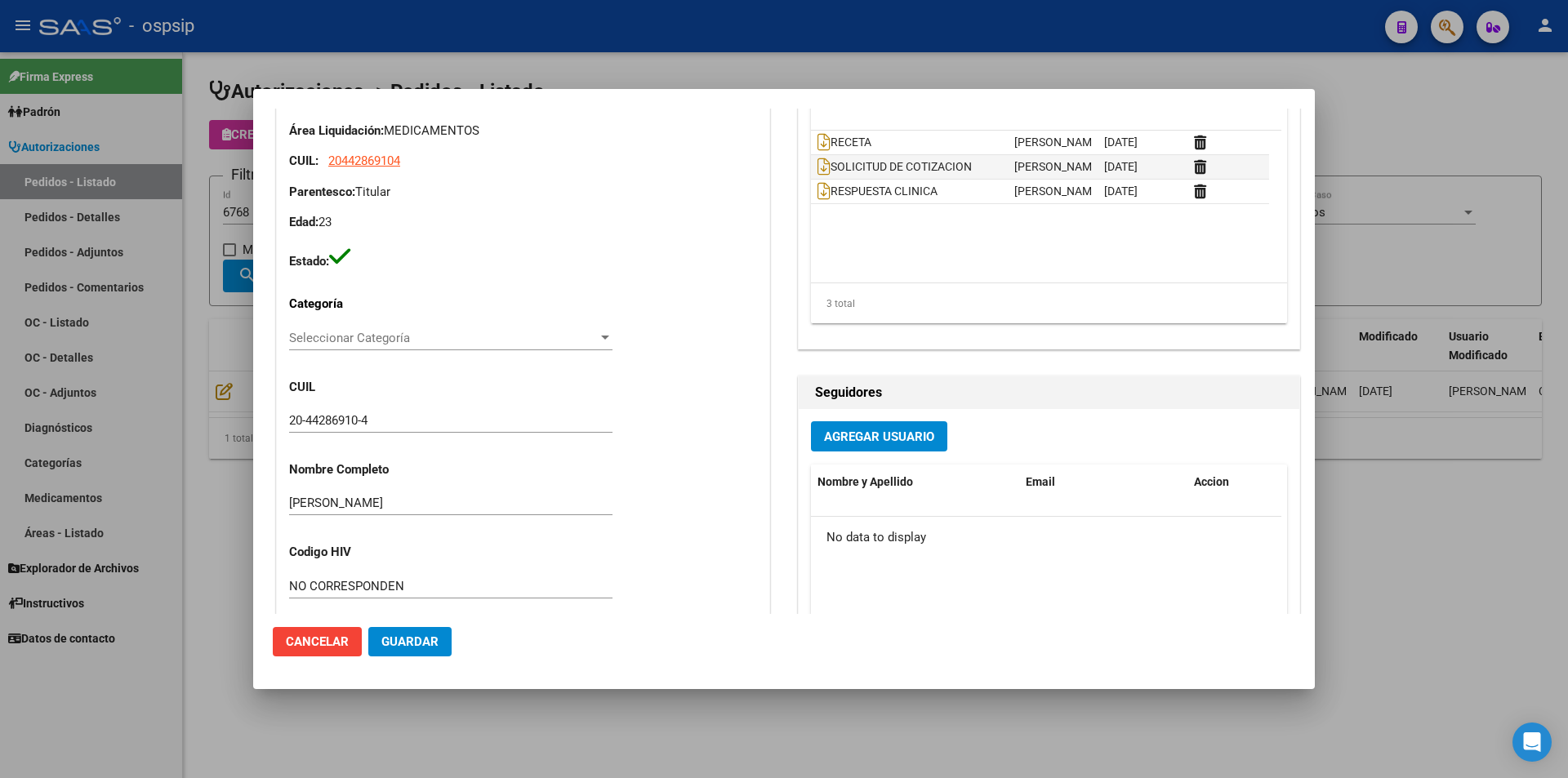
scroll to position [0, 0]
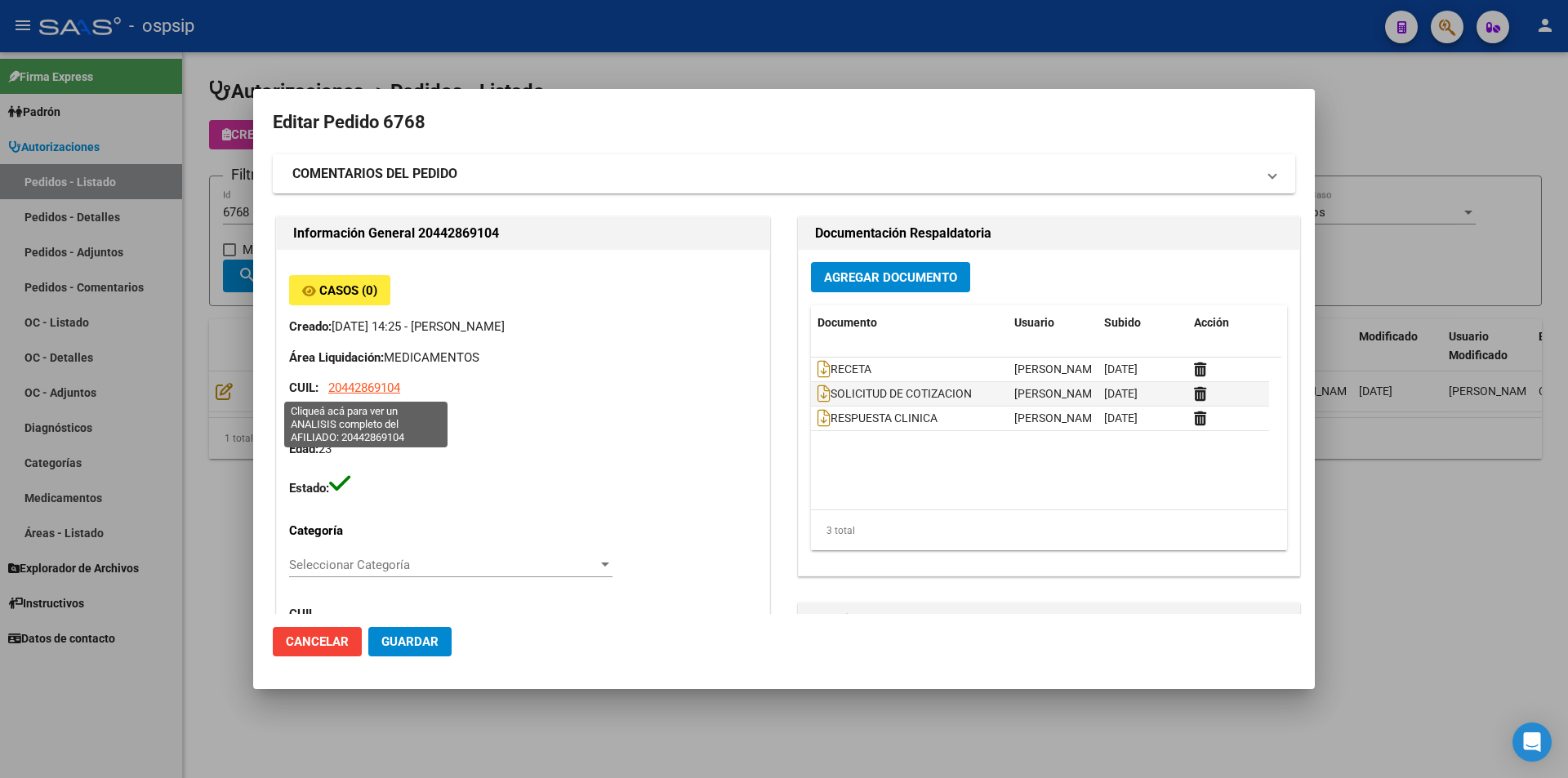
click at [375, 390] on span "20442869104" at bounding box center [364, 388] width 72 height 14
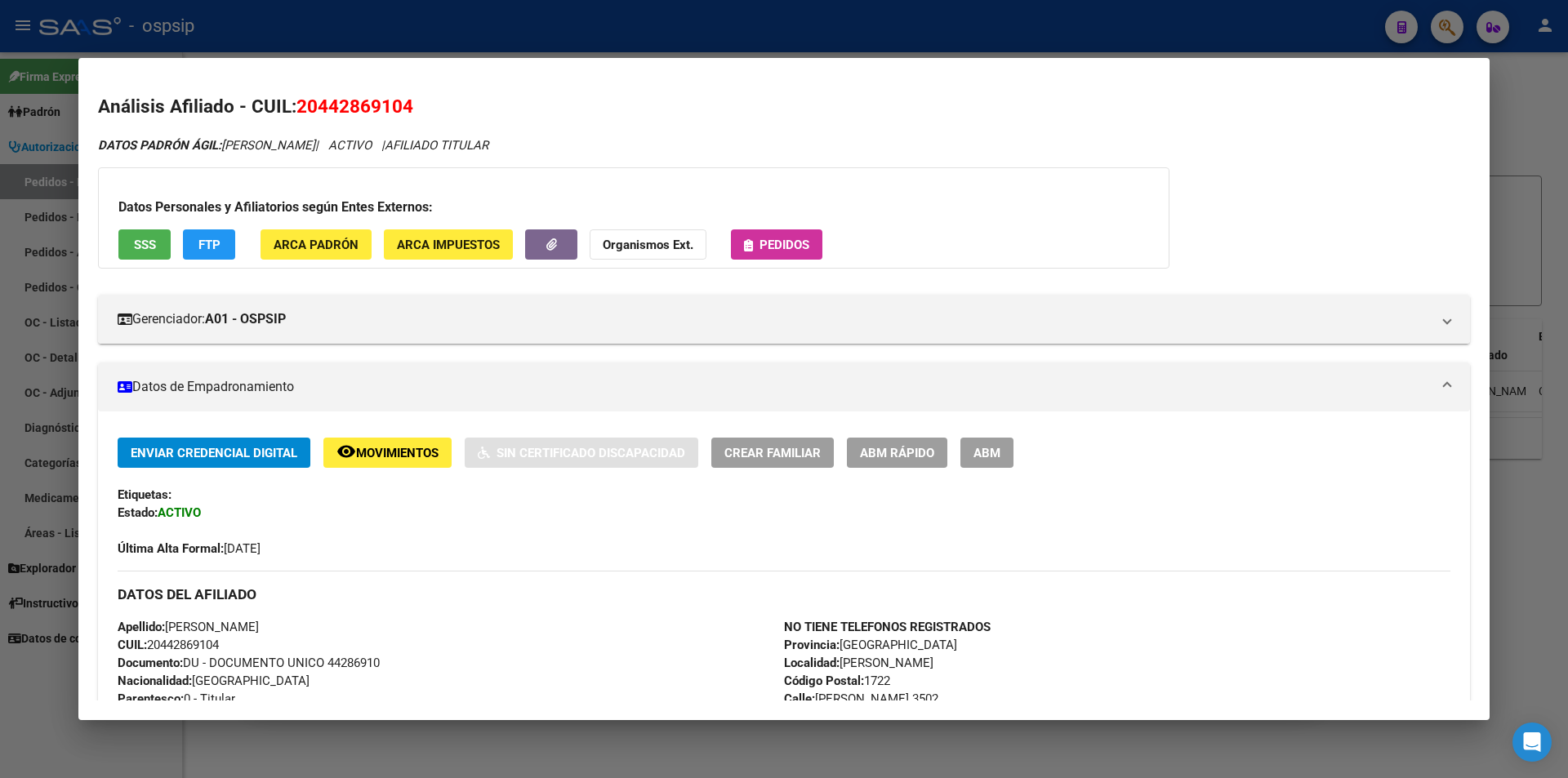
click at [775, 250] on span "Pedidos" at bounding box center [784, 244] width 50 height 14
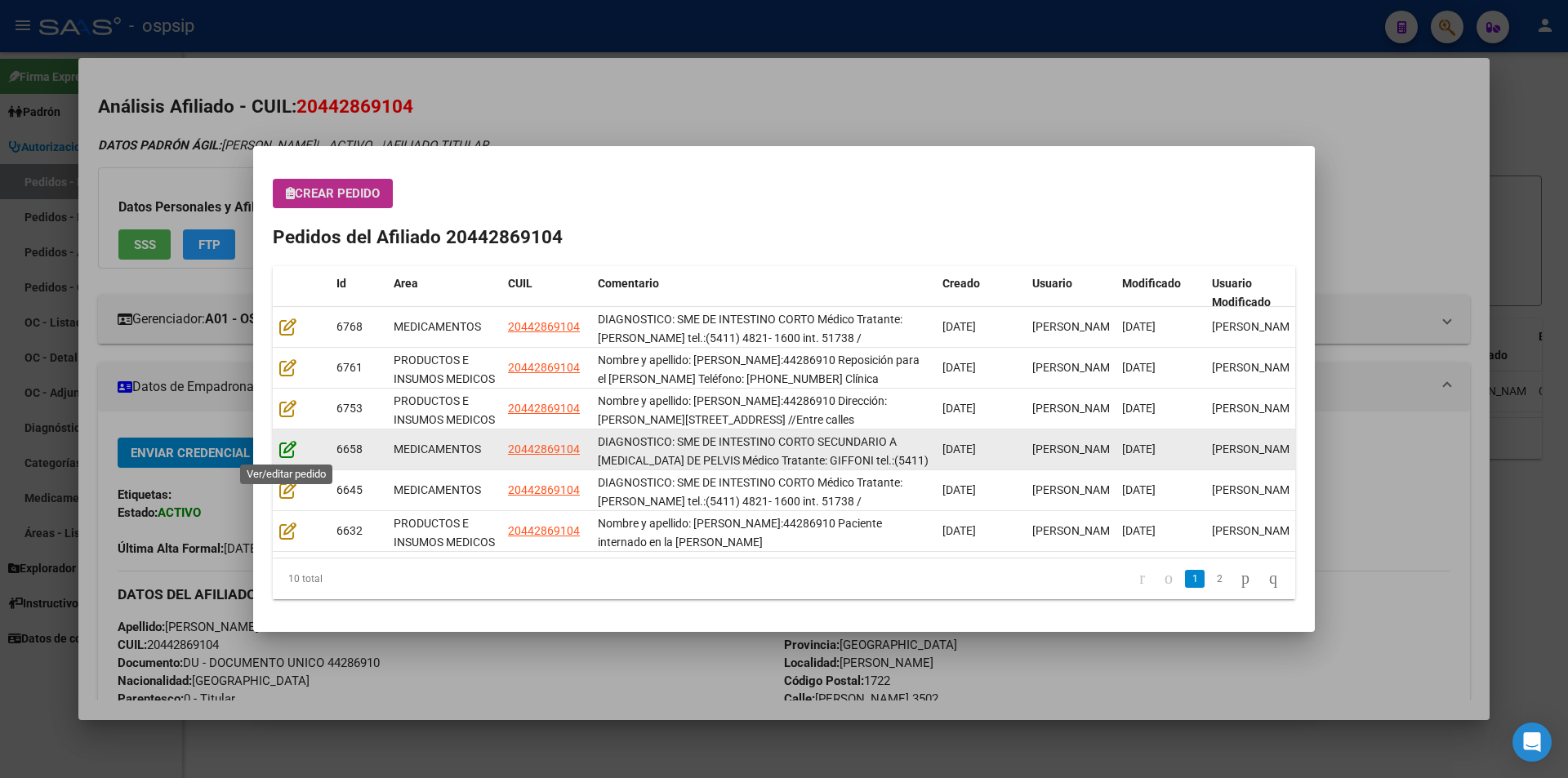
click at [283, 456] on icon at bounding box center [288, 449] width 17 height 18
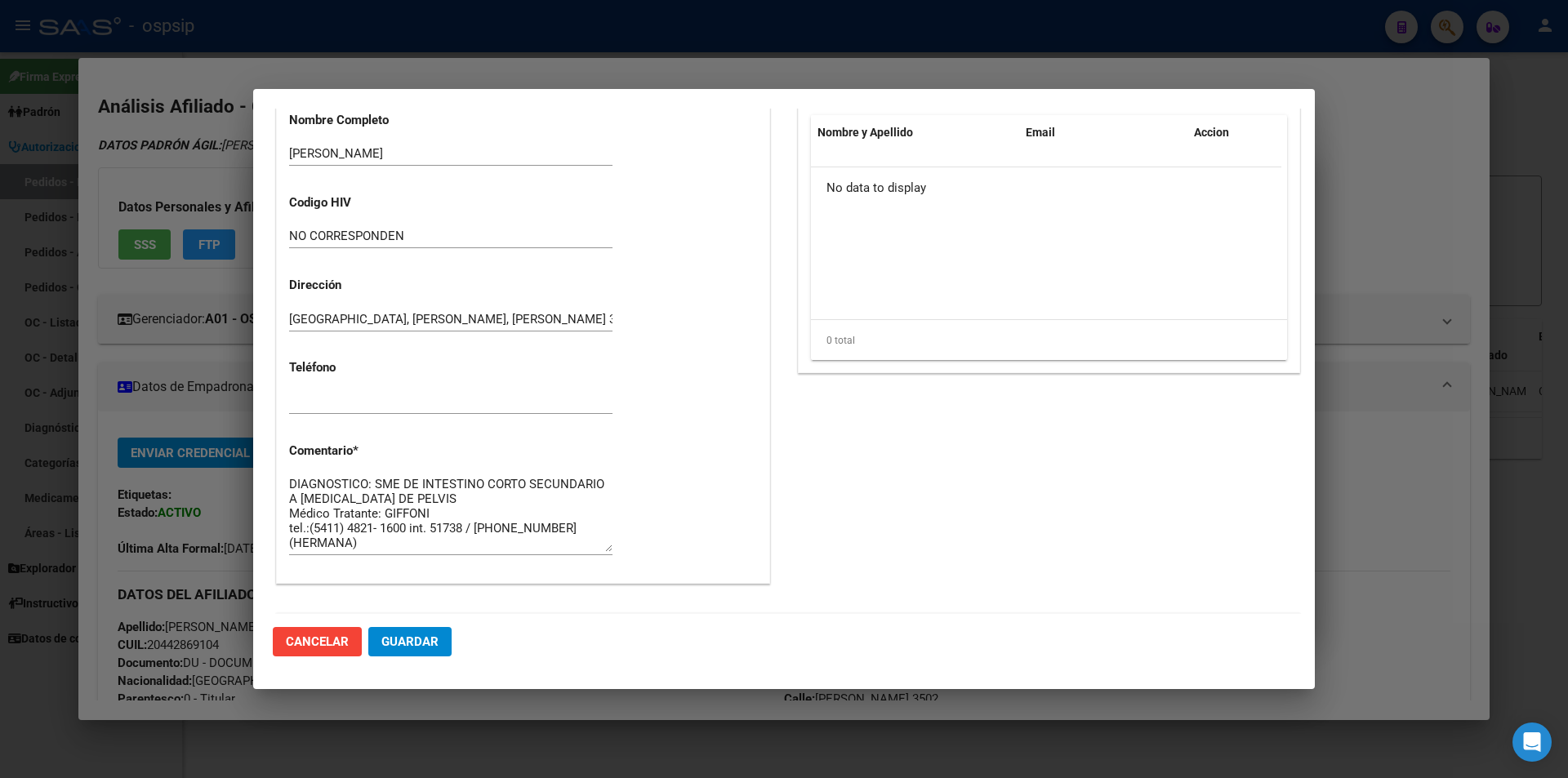
scroll to position [1143, 0]
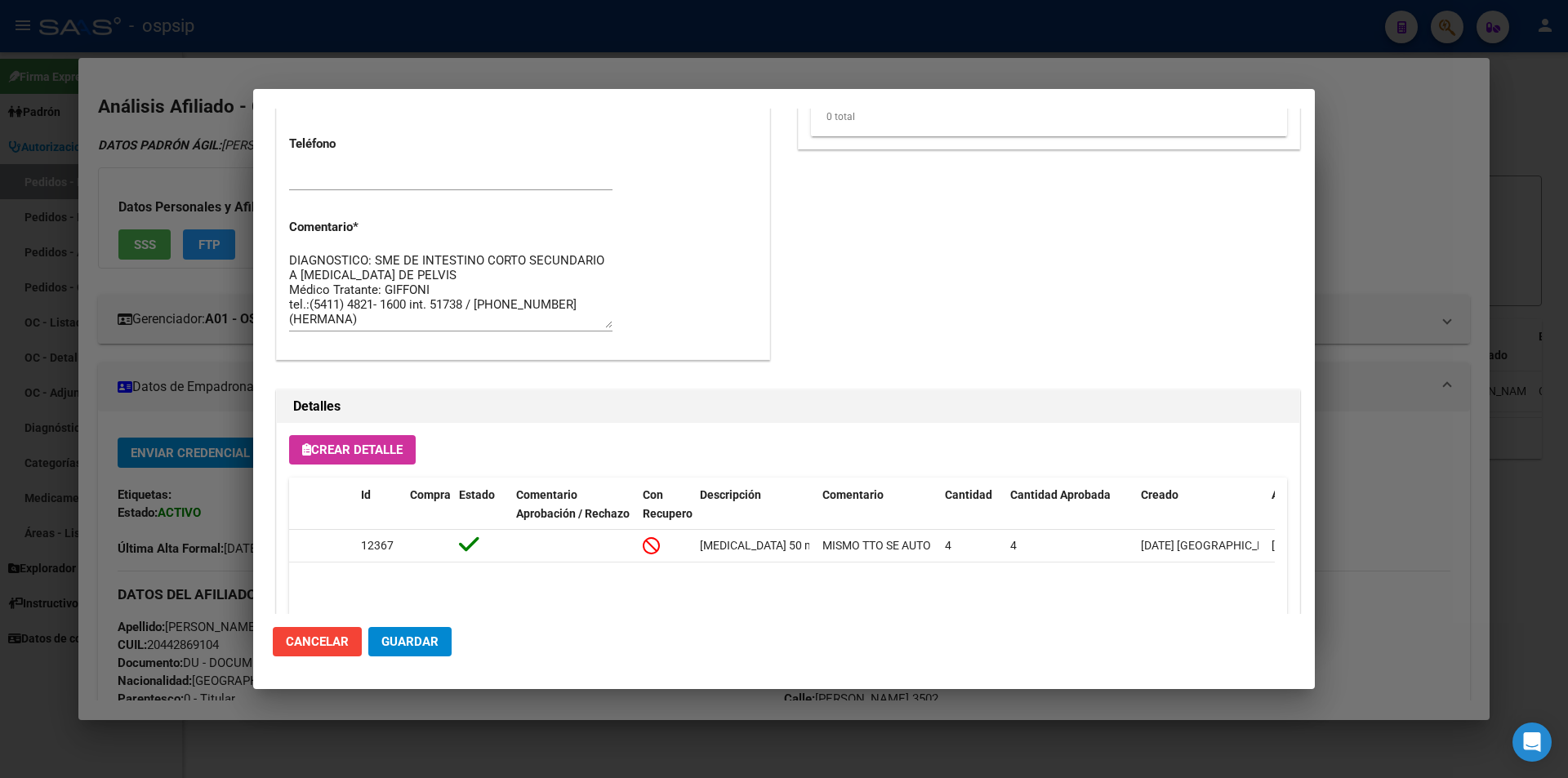
click at [158, 305] on div at bounding box center [784, 389] width 1568 height 778
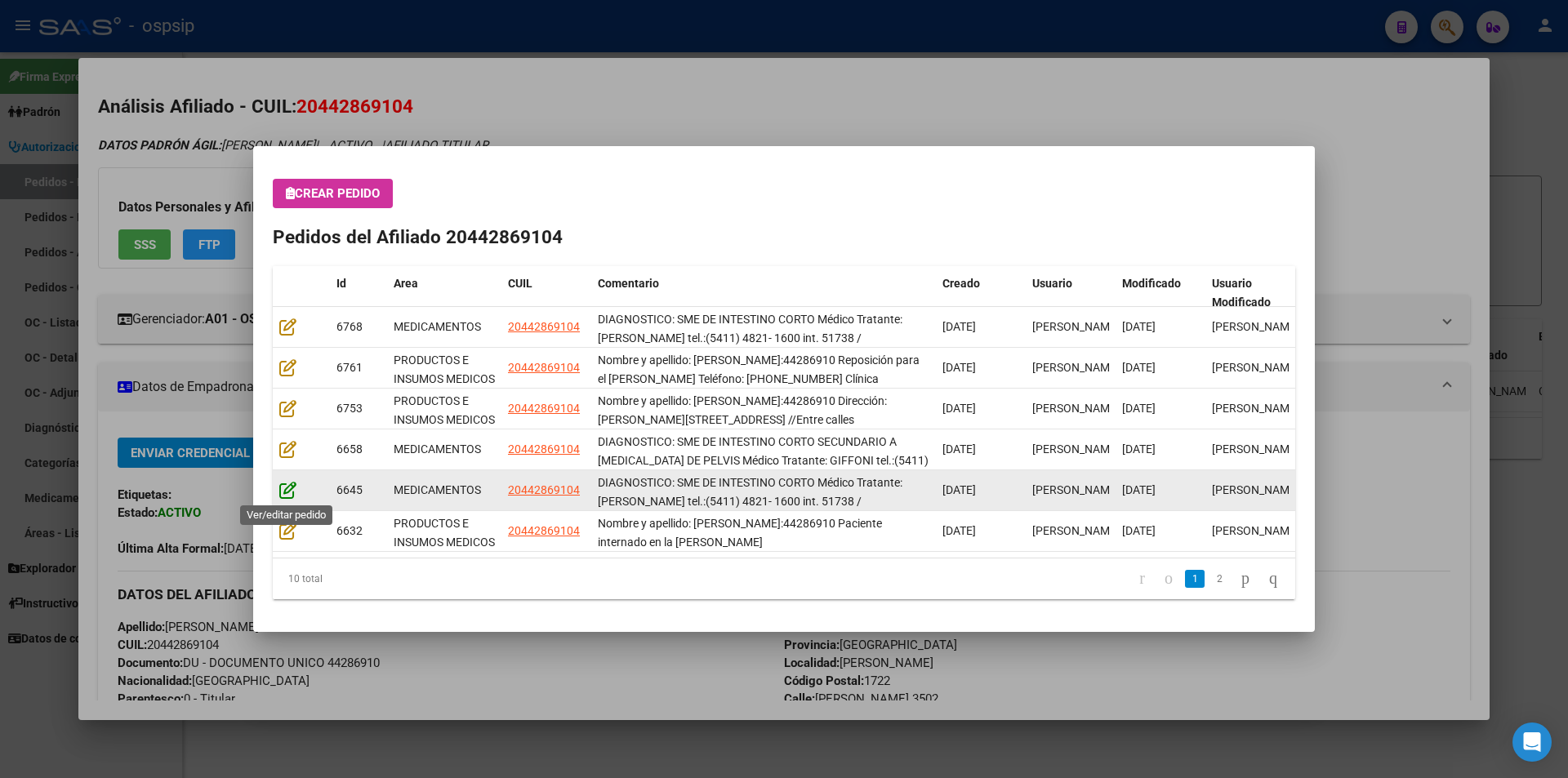
click at [289, 495] on icon at bounding box center [288, 489] width 17 height 18
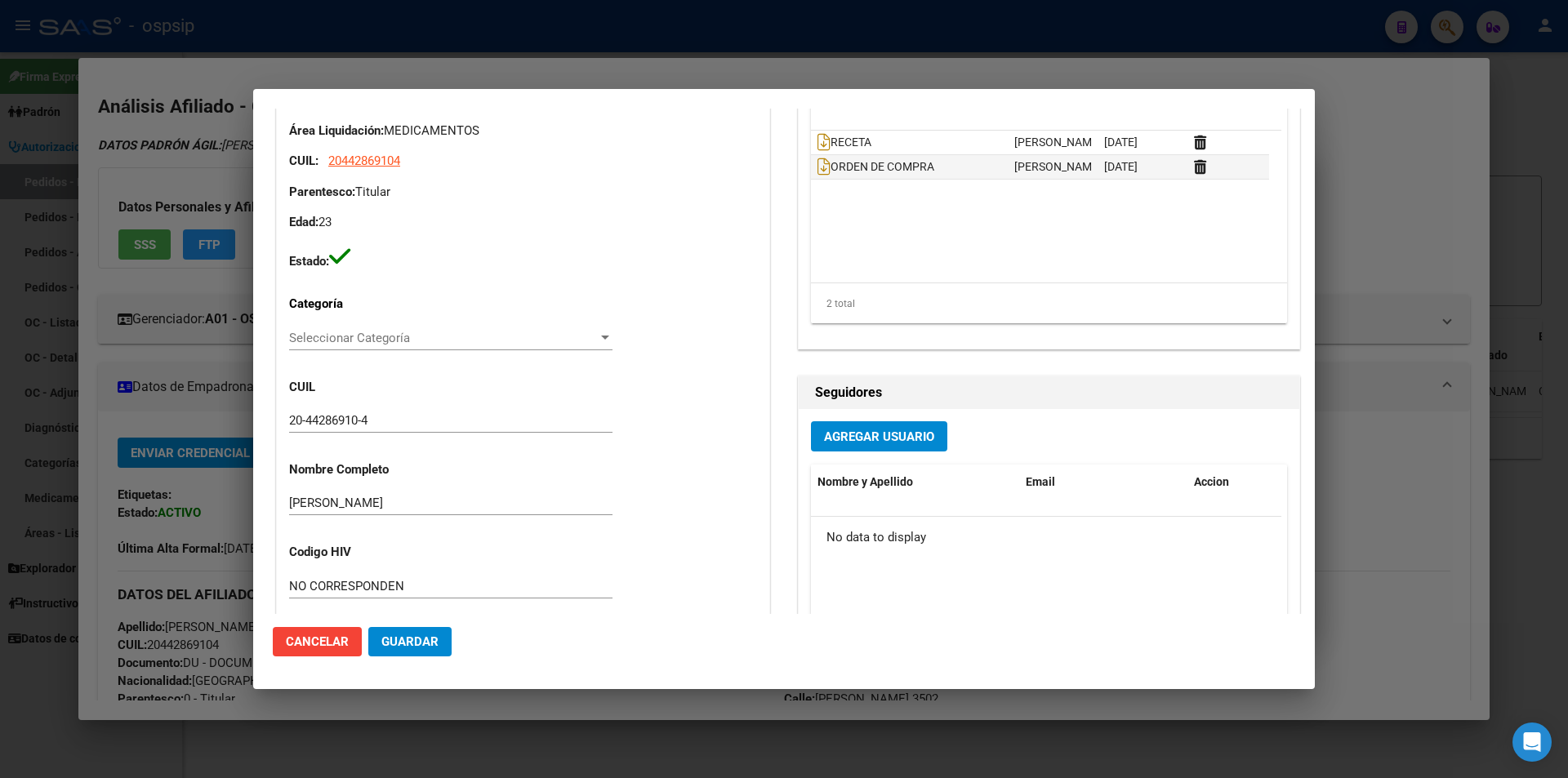
scroll to position [0, 0]
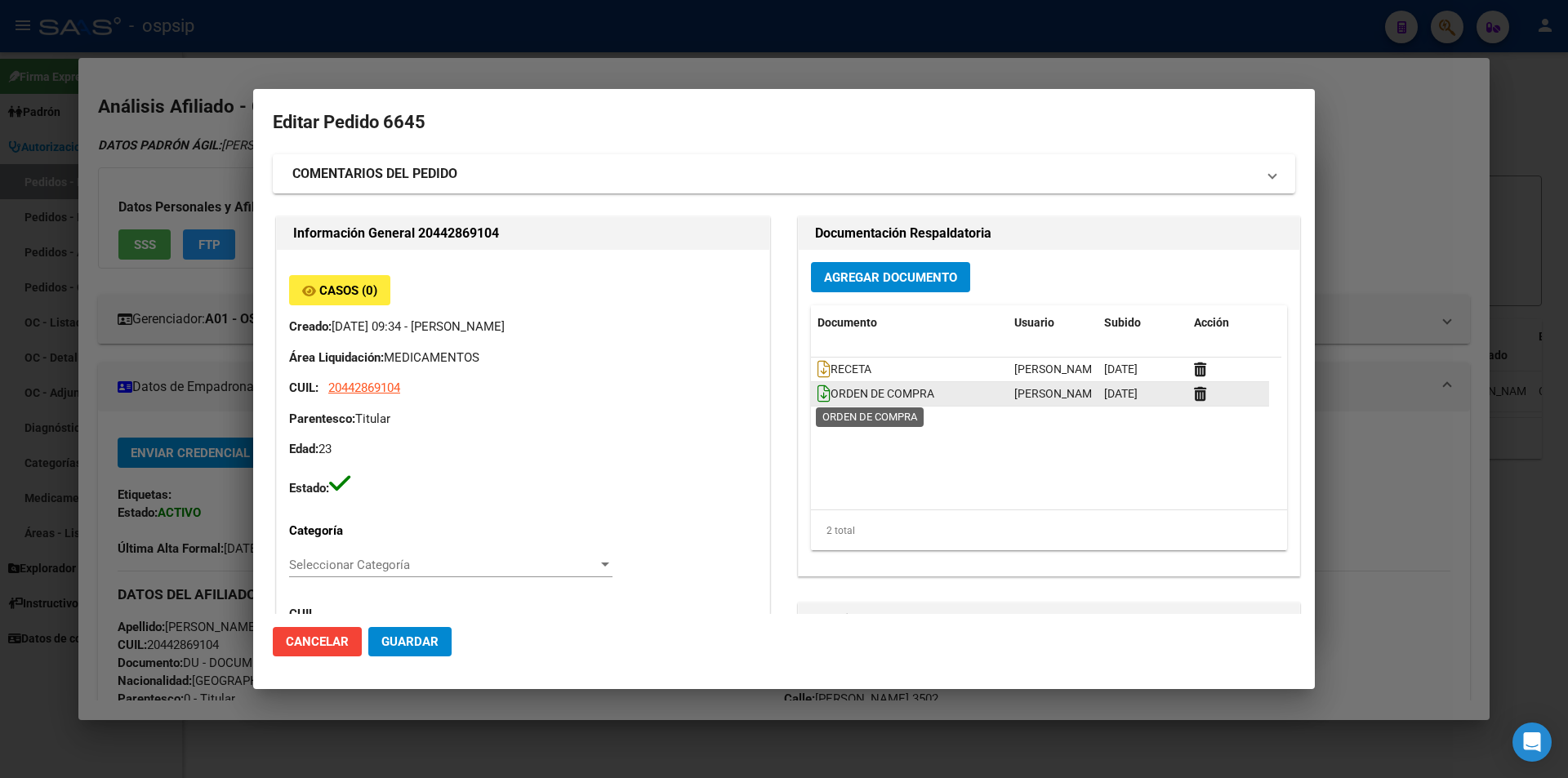
click at [818, 391] on icon at bounding box center [824, 393] width 13 height 18
click at [241, 364] on div at bounding box center [784, 389] width 1568 height 778
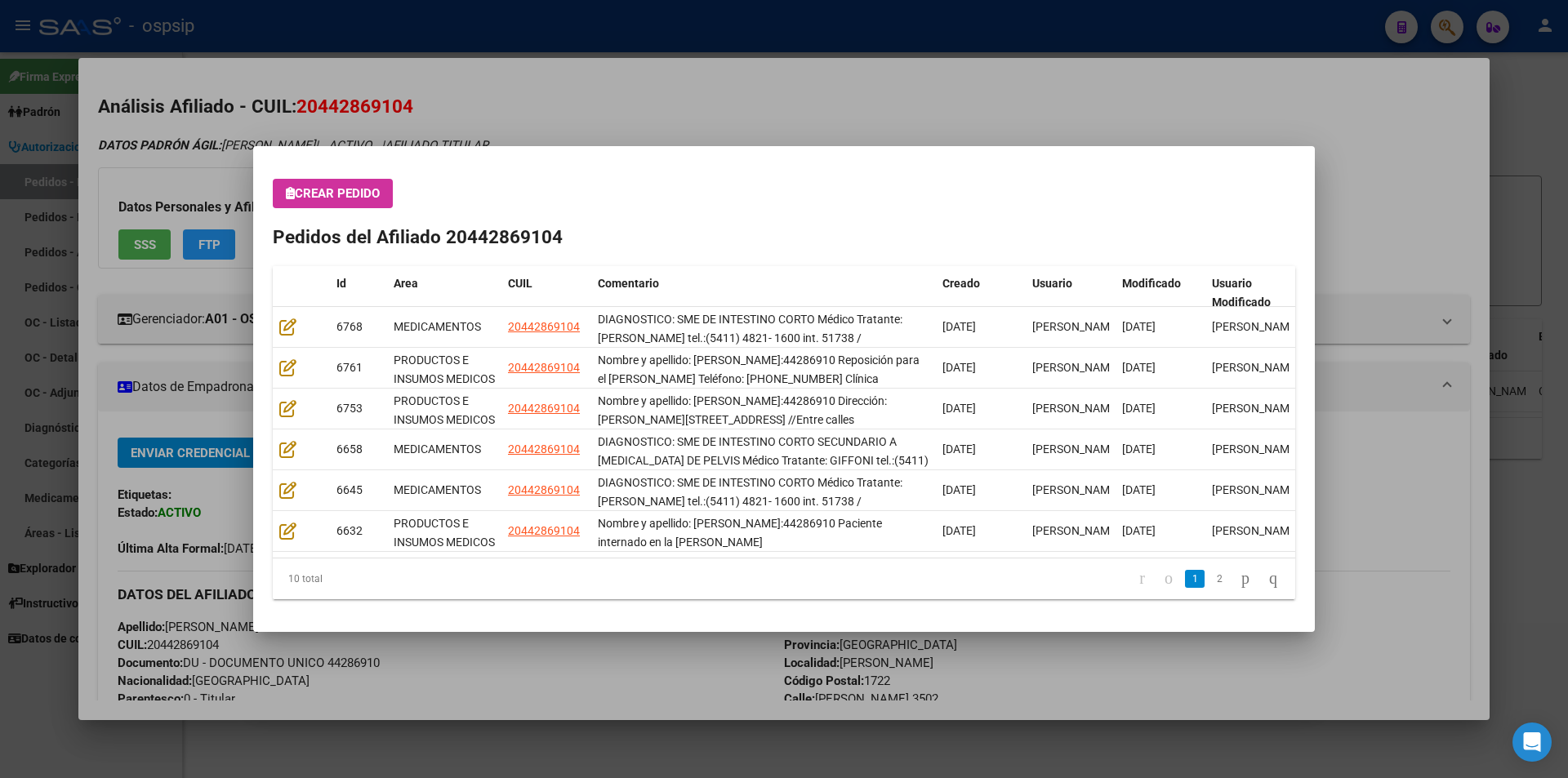
click at [0, 392] on div at bounding box center [784, 389] width 1568 height 778
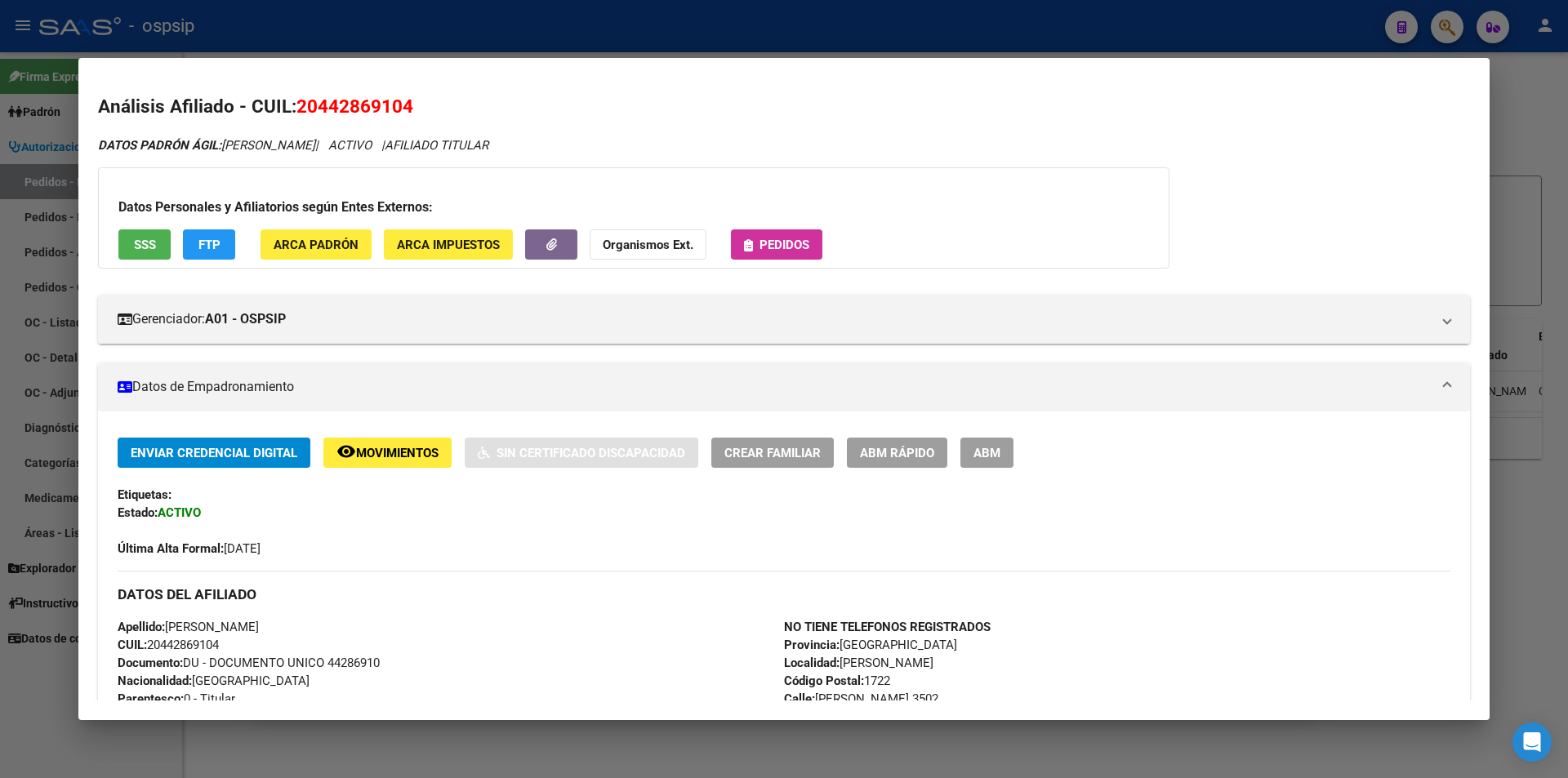
click at [0, 391] on div at bounding box center [784, 389] width 1568 height 778
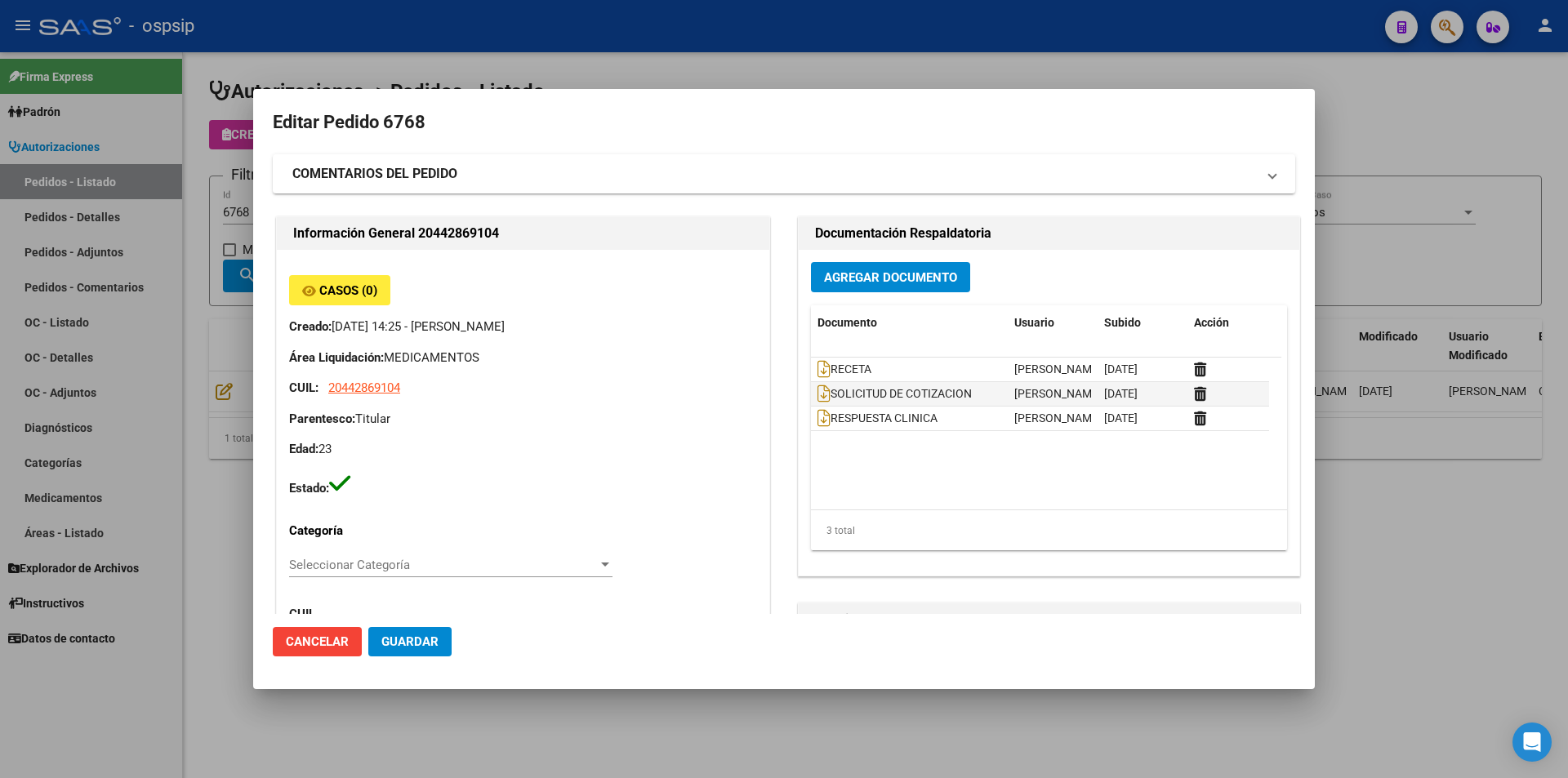
click at [219, 201] on div at bounding box center [784, 389] width 1568 height 778
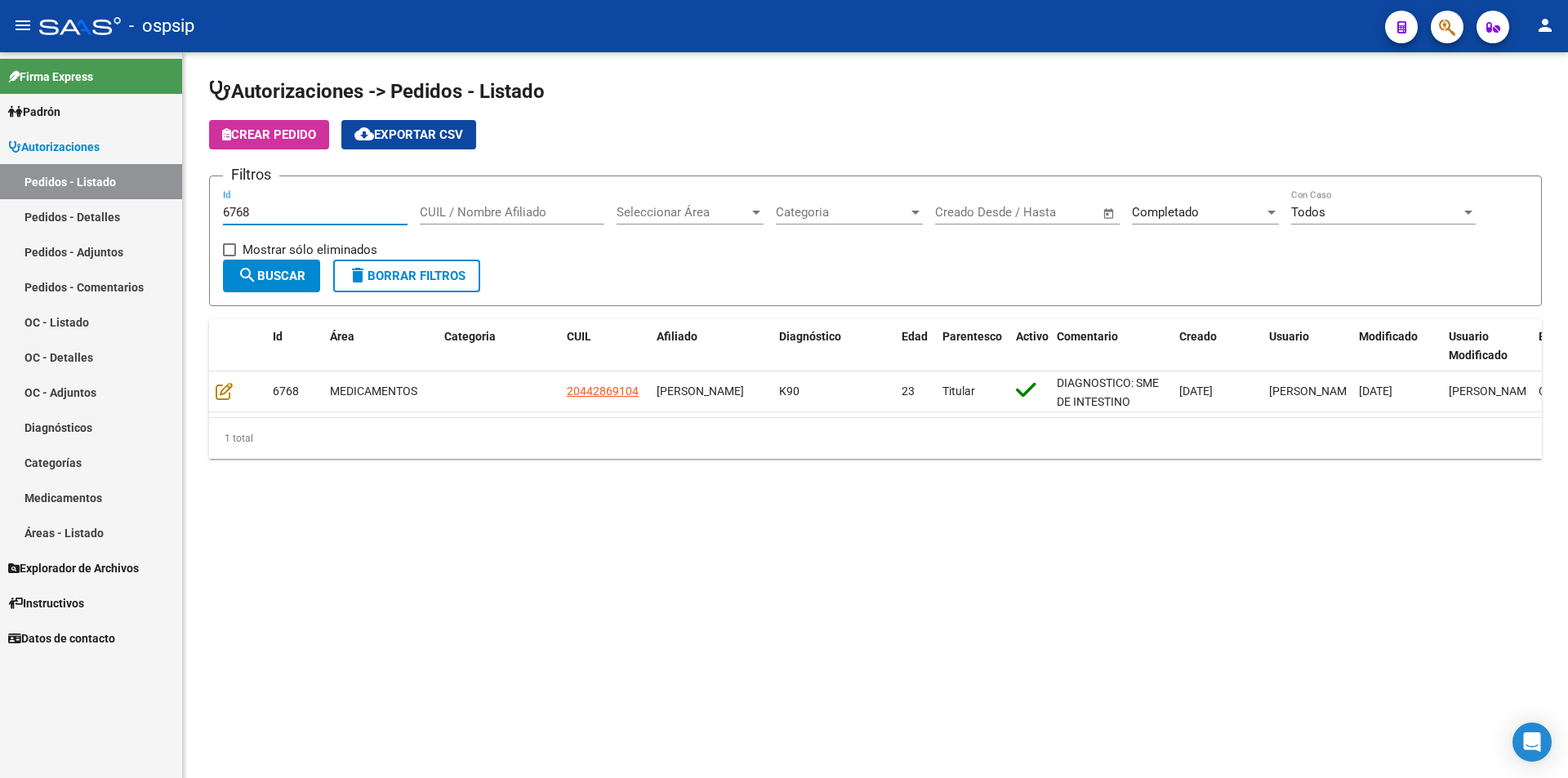
drag, startPoint x: 237, startPoint y: 218, endPoint x: 150, endPoint y: 214, distance: 87.1
click at [166, 213] on mat-sidenav-container "Firma Express Padrón Afiliados Empadronados Movimientos de Afiliados Padrón Ági…" at bounding box center [784, 415] width 1568 height 725
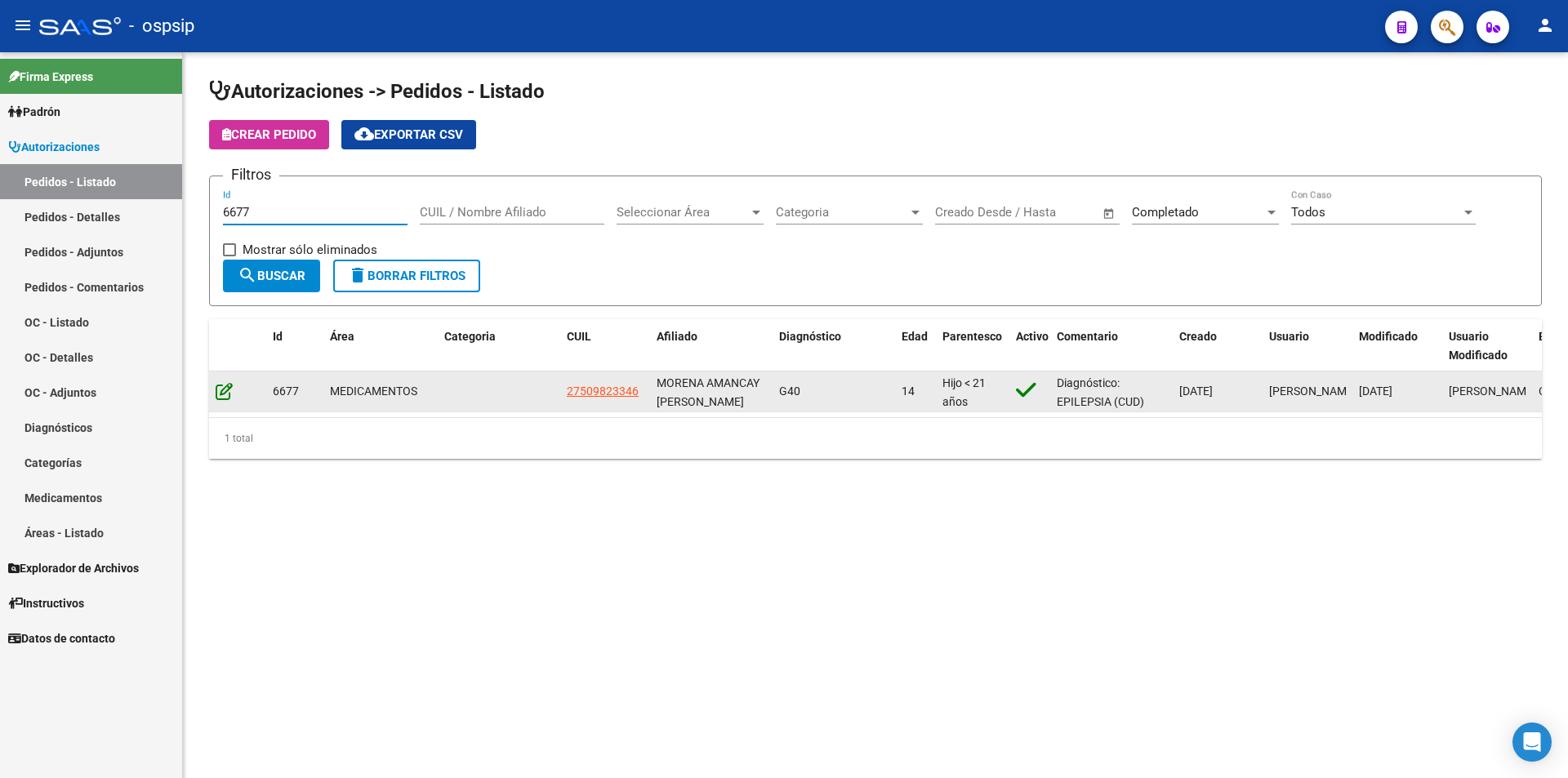
type input "6677"
click at [229, 393] on icon at bounding box center [224, 390] width 17 height 18
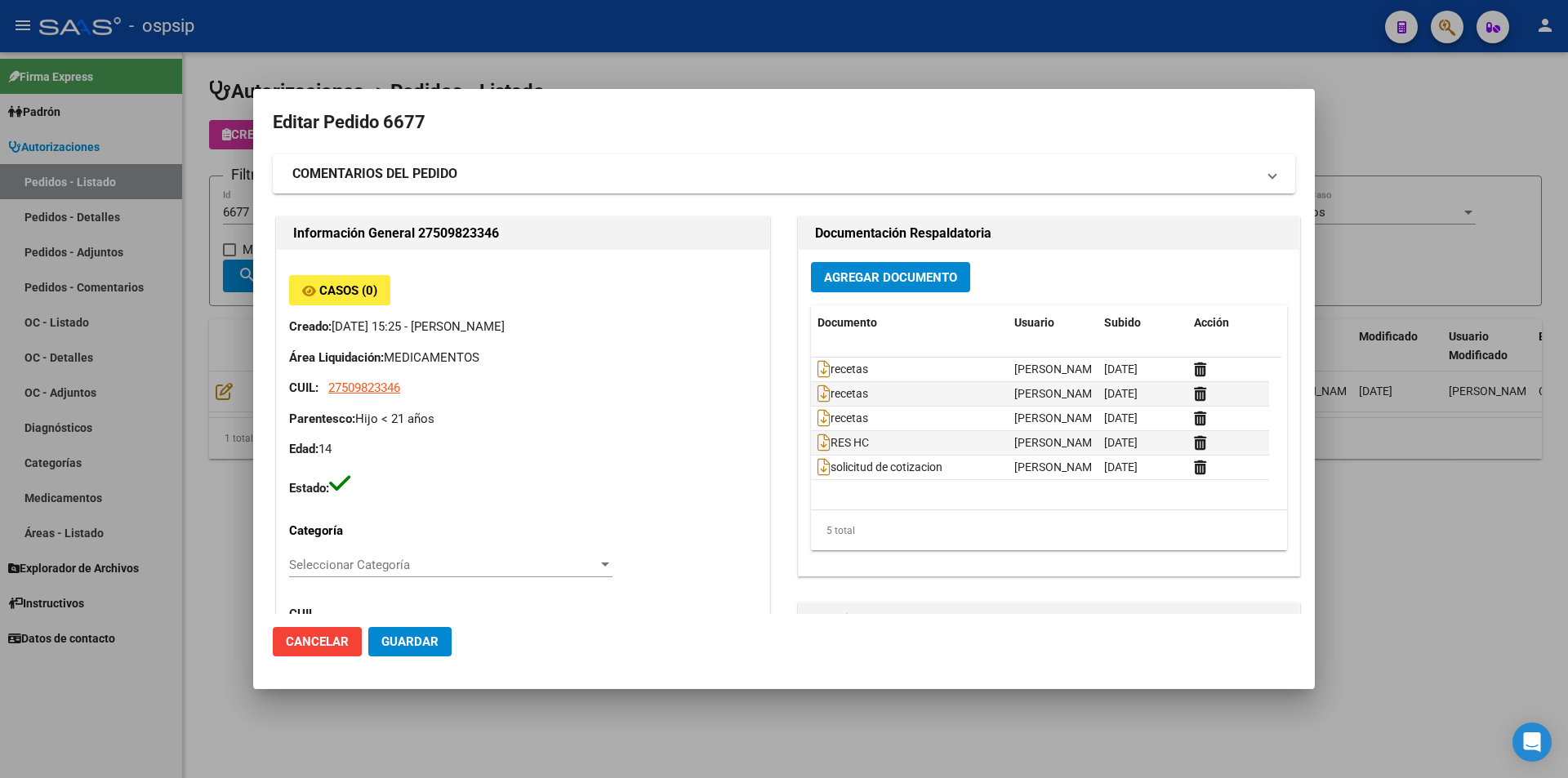
click at [197, 201] on div at bounding box center [784, 389] width 1568 height 778
